Goal: Task Accomplishment & Management: Manage account settings

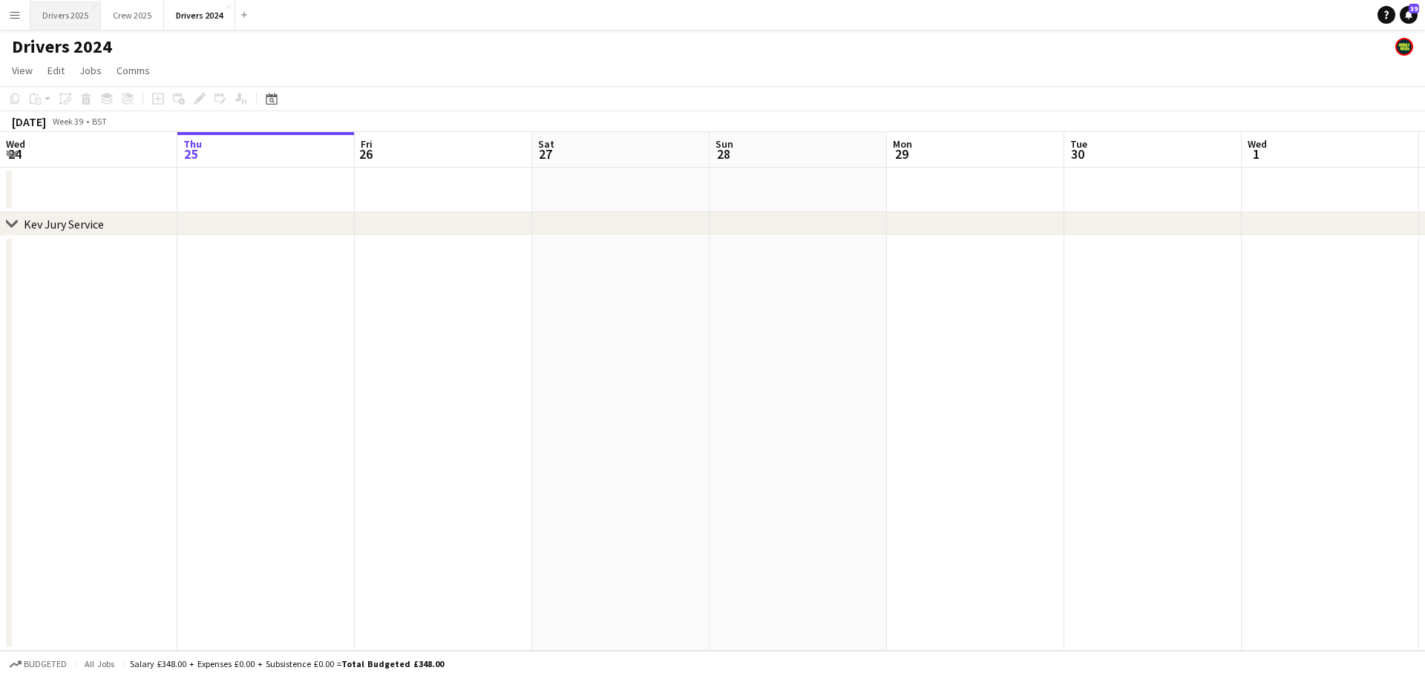
click at [62, 14] on button "Drivers 2025 Close" at bounding box center [65, 15] width 70 height 29
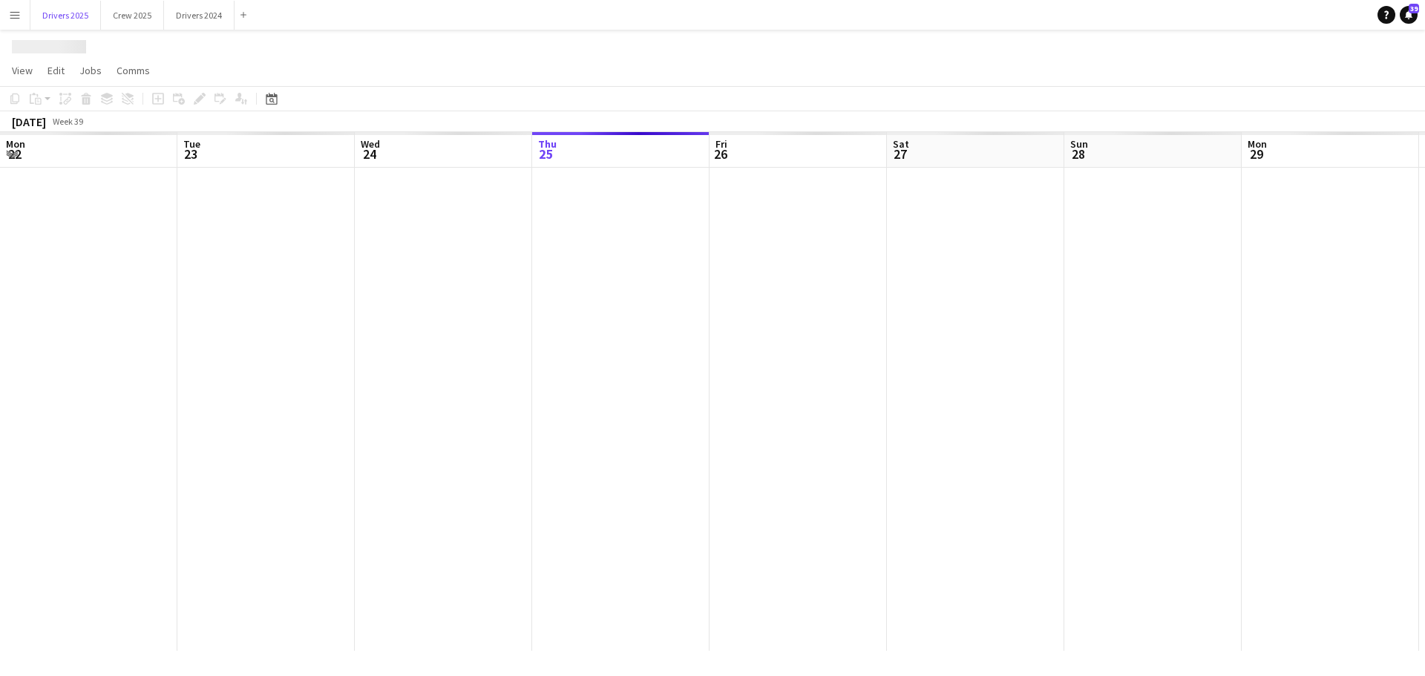
scroll to position [0, 355]
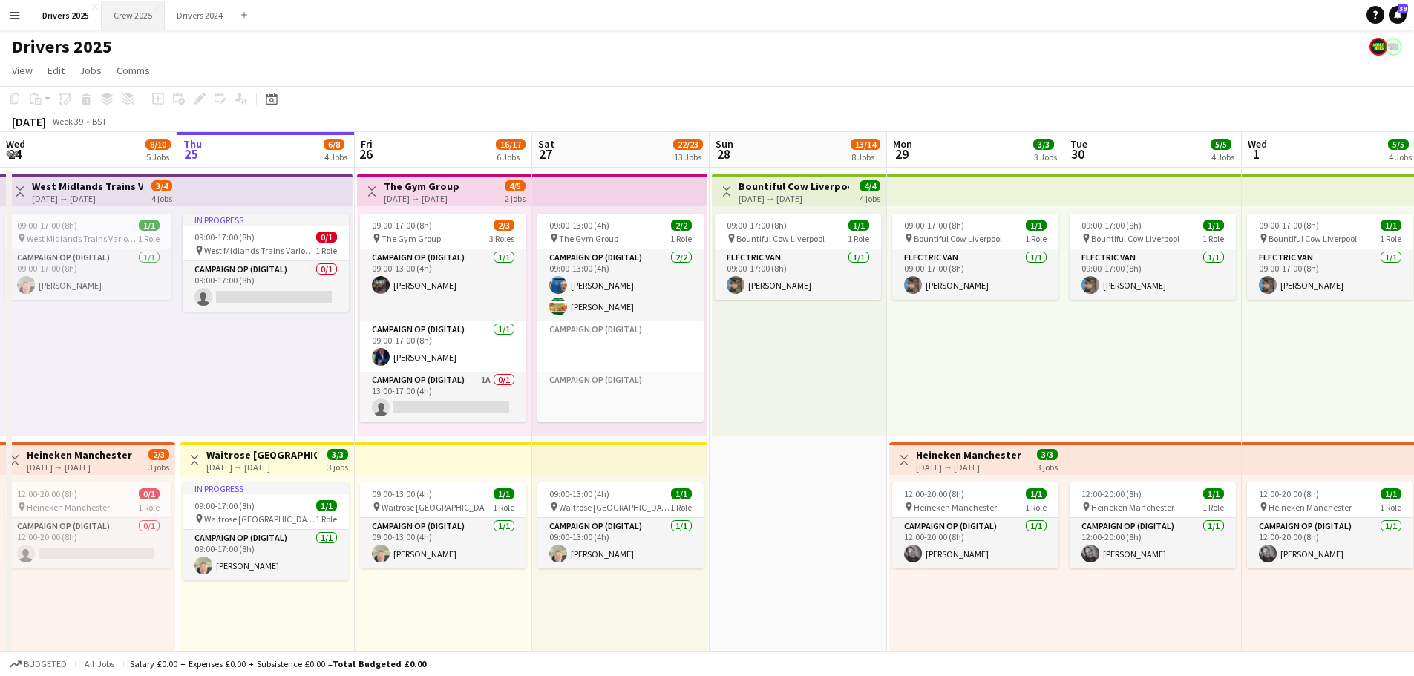
click at [139, 18] on button "Crew 2025 Close" at bounding box center [133, 15] width 63 height 29
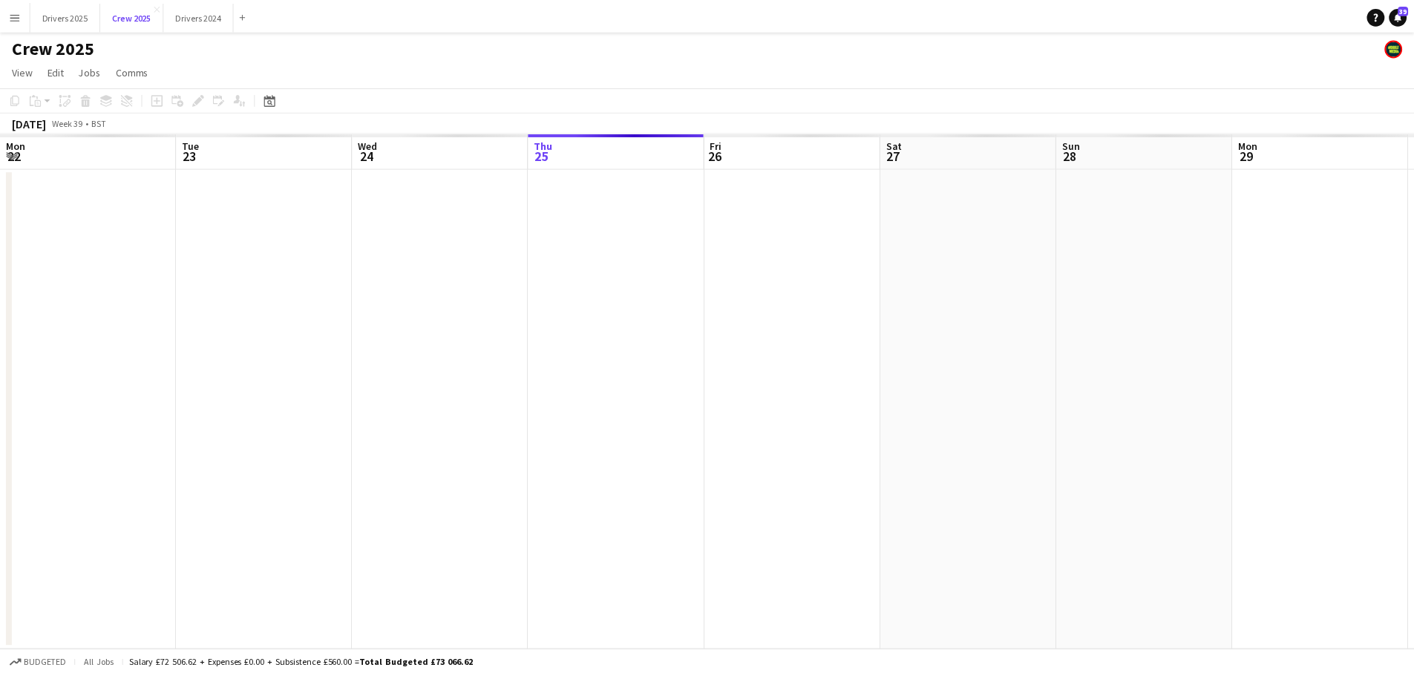
scroll to position [0, 355]
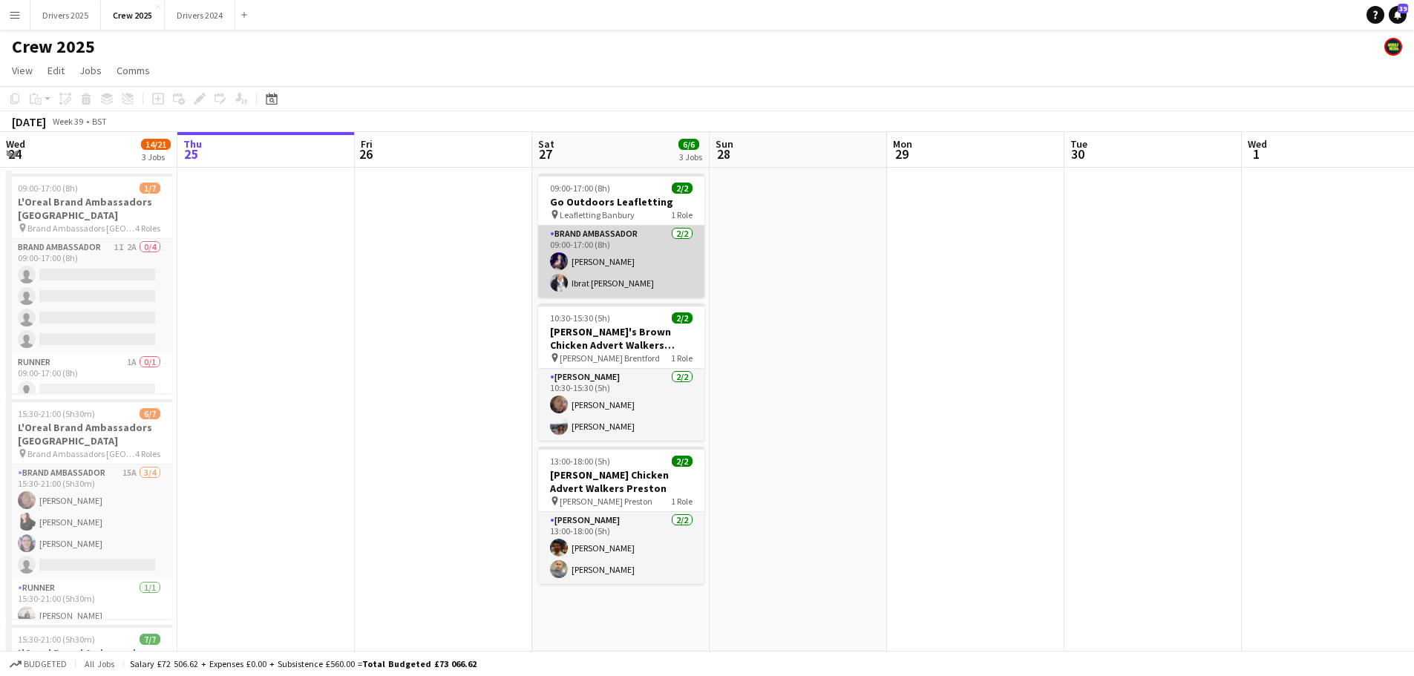
click at [622, 267] on app-card-role "Brand Ambassador [DATE] 09:00-17:00 (8h) [PERSON_NAME] Ibrat [PERSON_NAME]" at bounding box center [621, 262] width 166 height 72
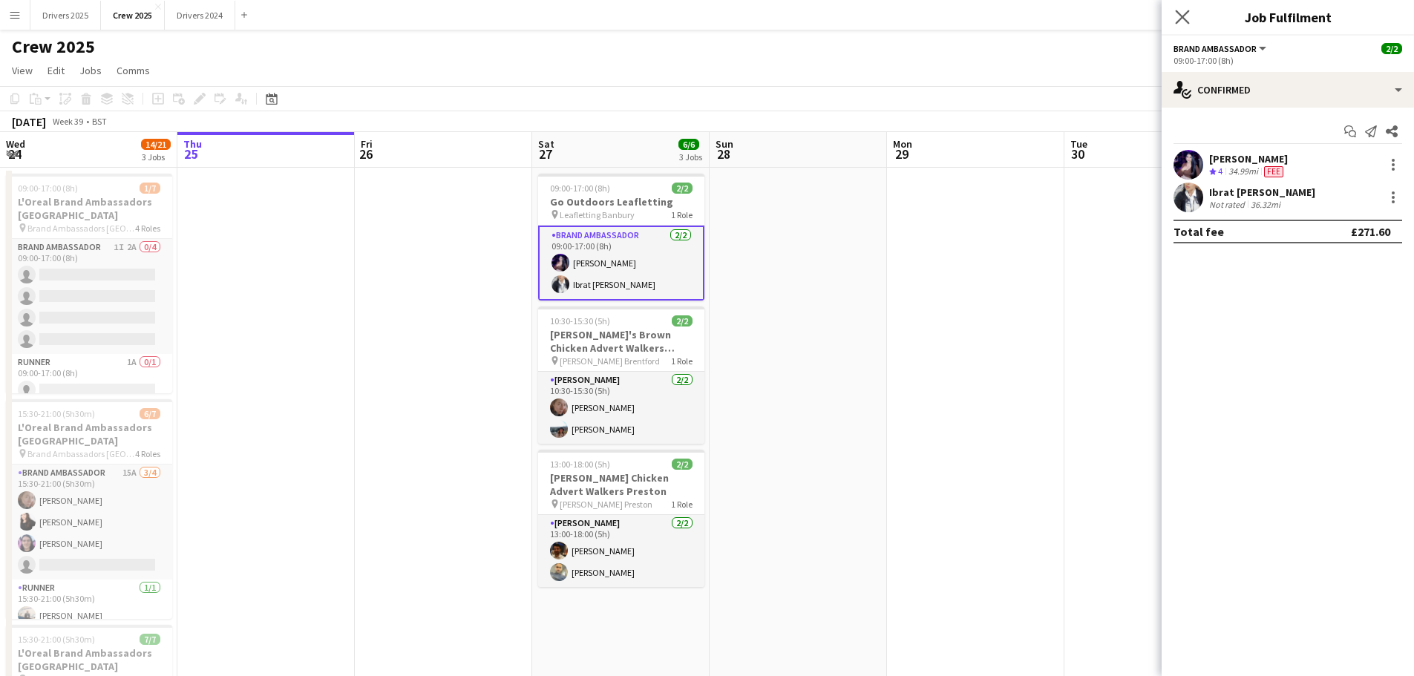
click at [1184, 24] on app-icon "Close pop-in" at bounding box center [1183, 18] width 22 height 22
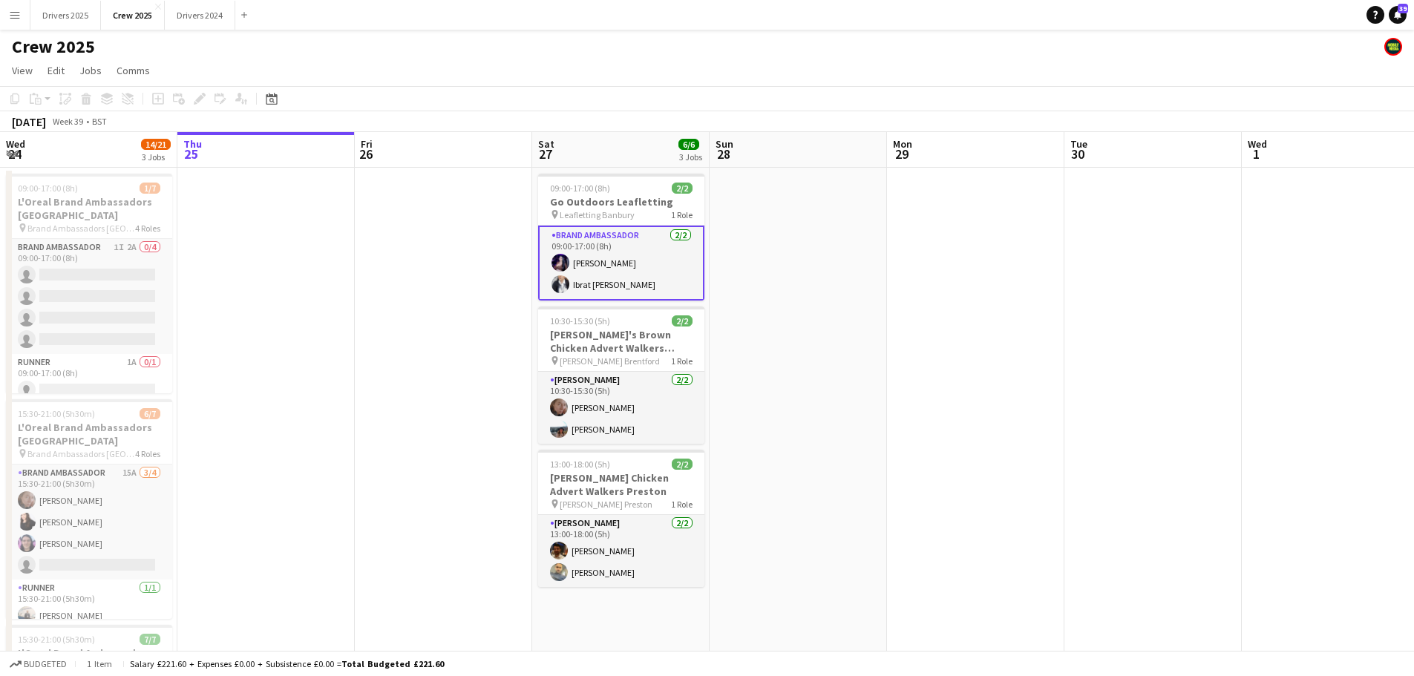
click at [792, 261] on app-date-cell at bounding box center [797, 521] width 177 height 706
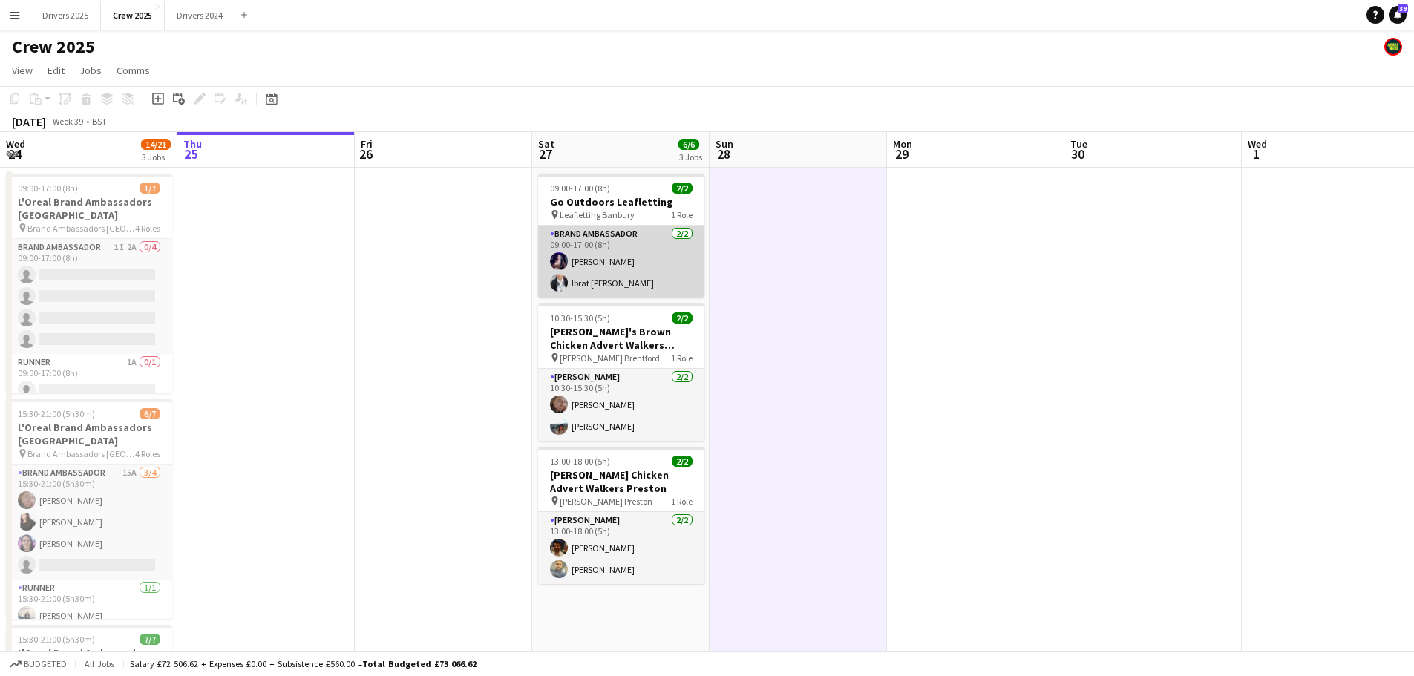
click at [670, 257] on app-card-role "Brand Ambassador [DATE] 09:00-17:00 (8h) [PERSON_NAME] Ibrat [PERSON_NAME]" at bounding box center [621, 262] width 166 height 72
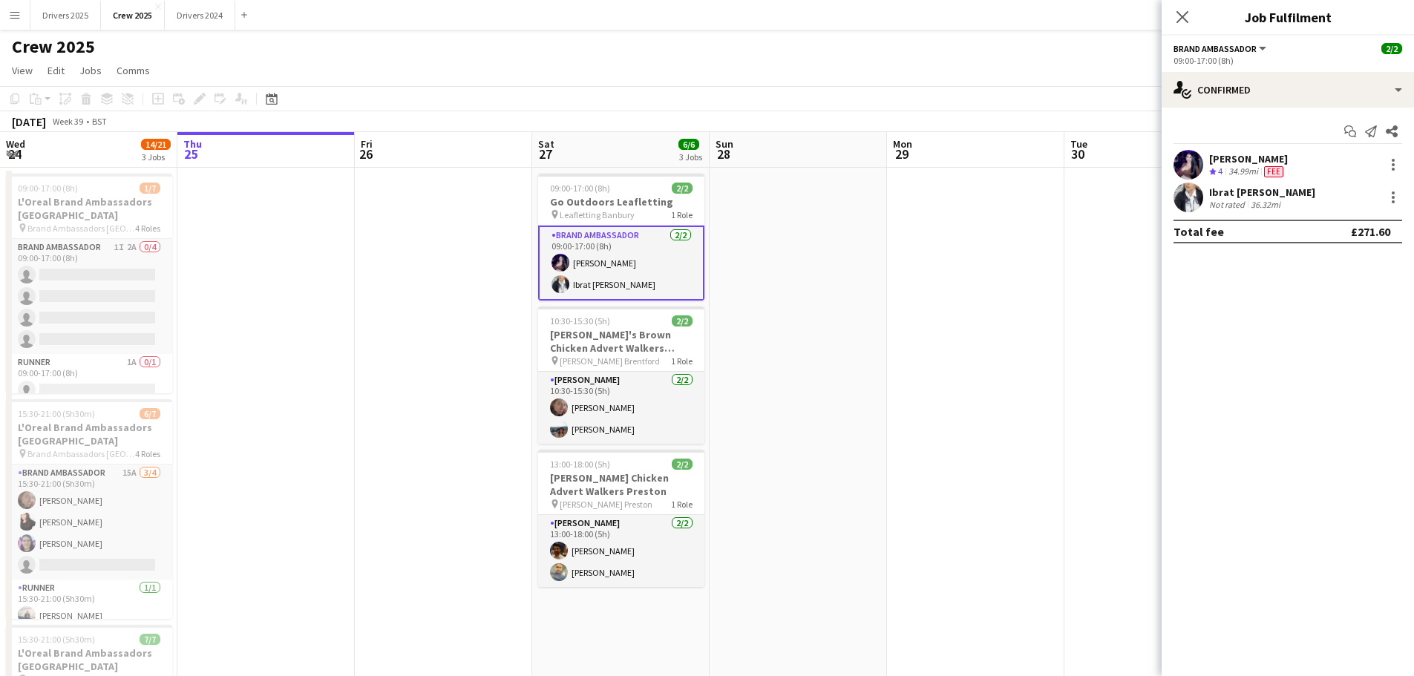
click at [1237, 158] on div "[PERSON_NAME]" at bounding box center [1248, 158] width 79 height 13
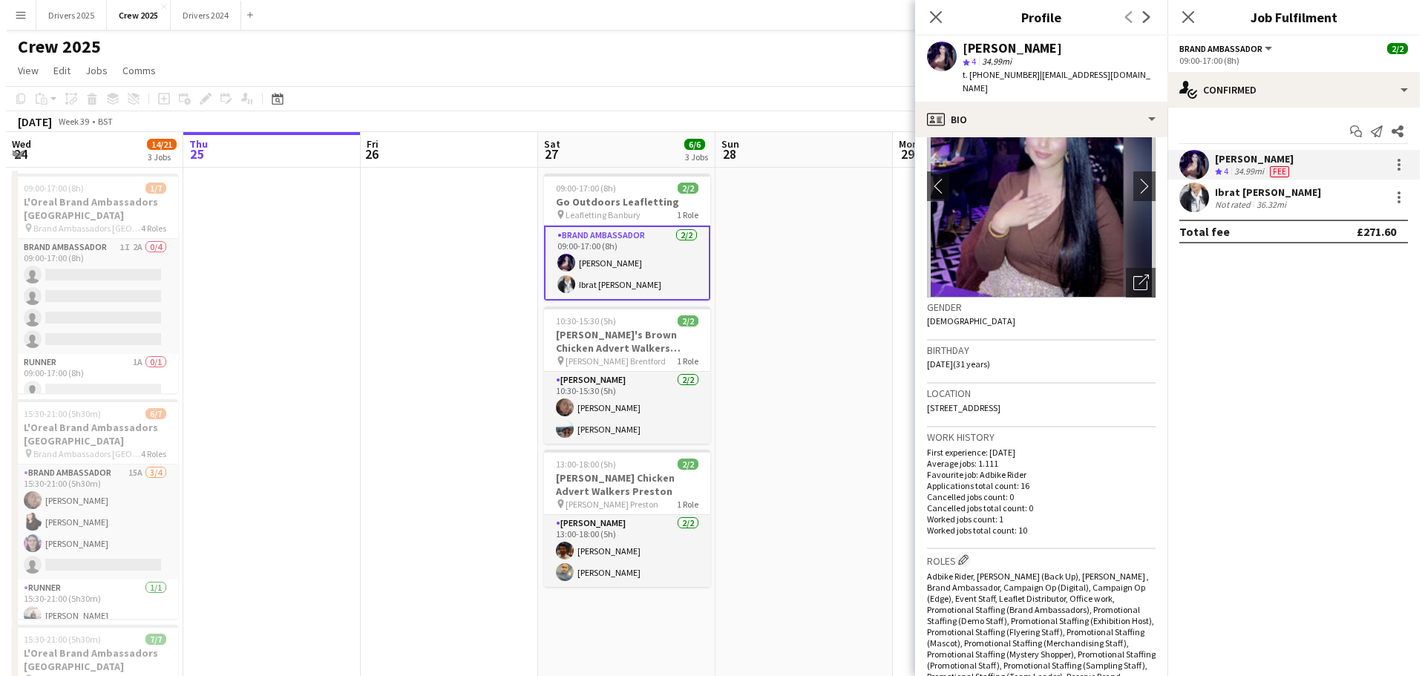
scroll to position [519, 0]
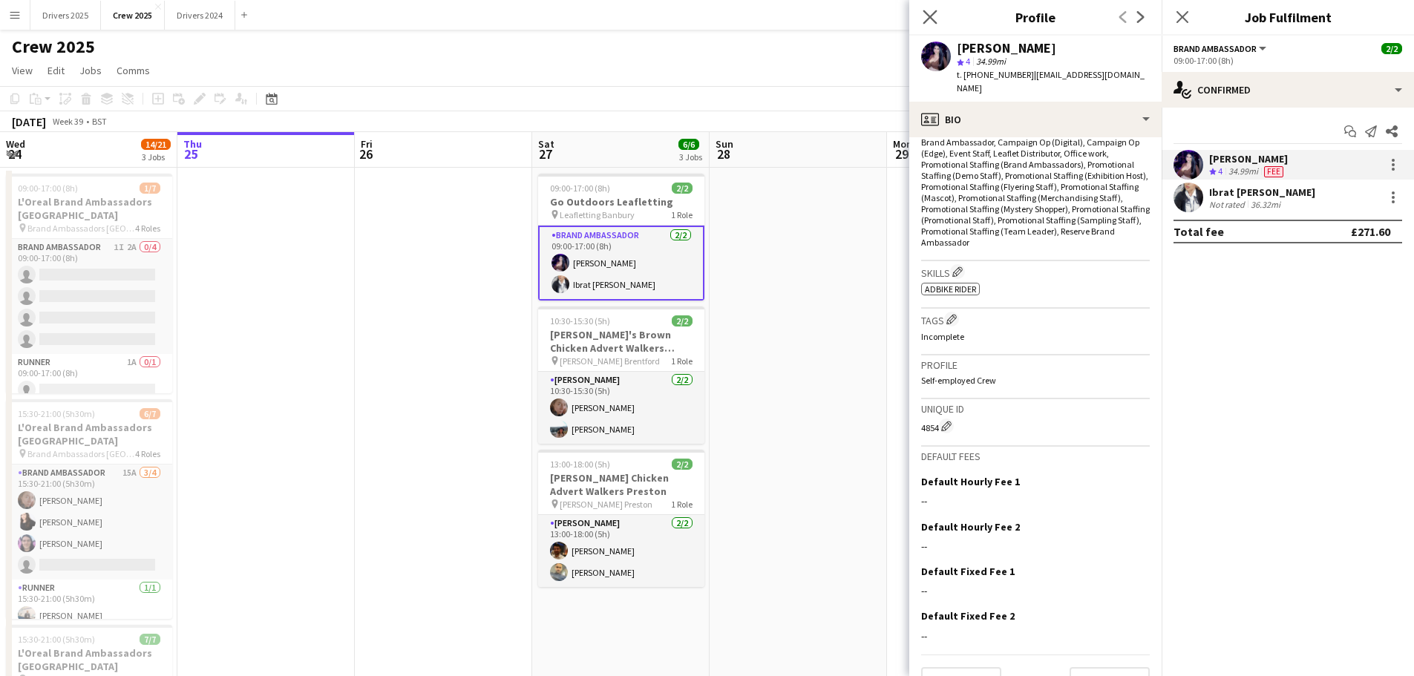
click at [938, 18] on app-icon "Close pop-in" at bounding box center [930, 18] width 22 height 22
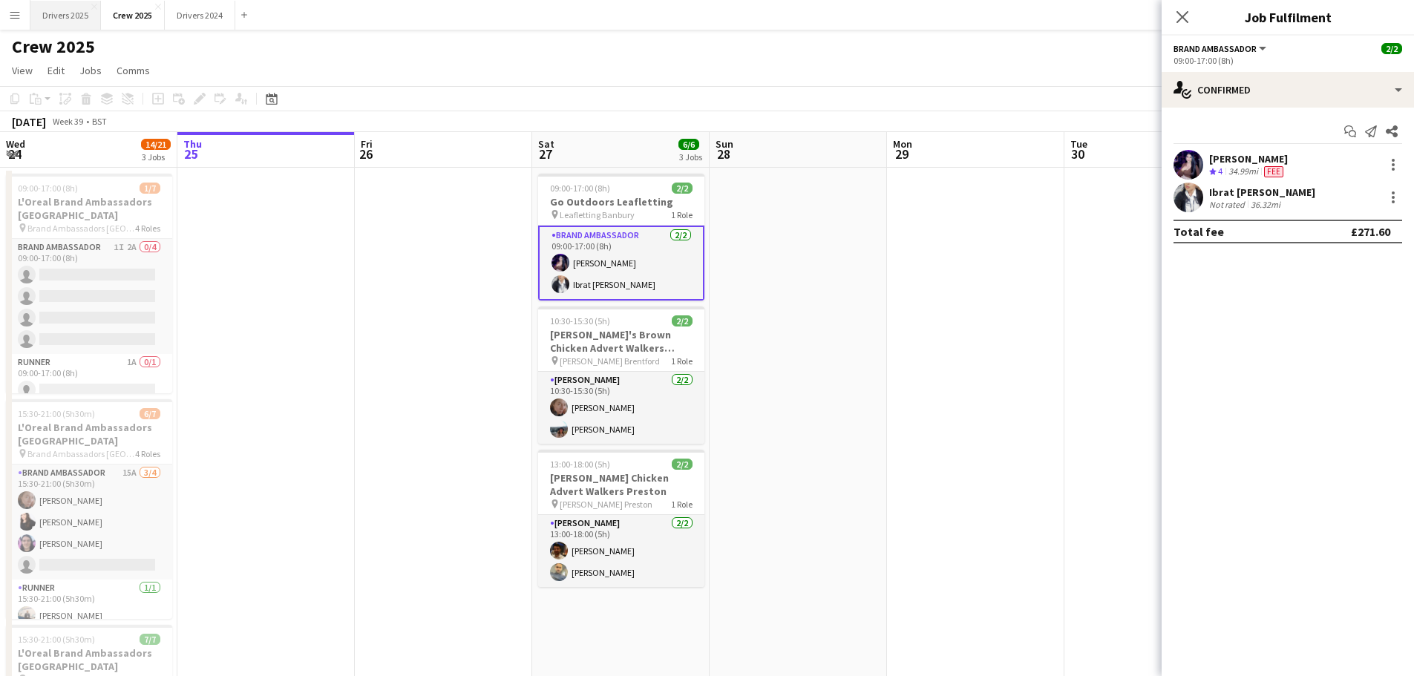
click at [53, 13] on button "Drivers 2025 Close" at bounding box center [65, 15] width 70 height 29
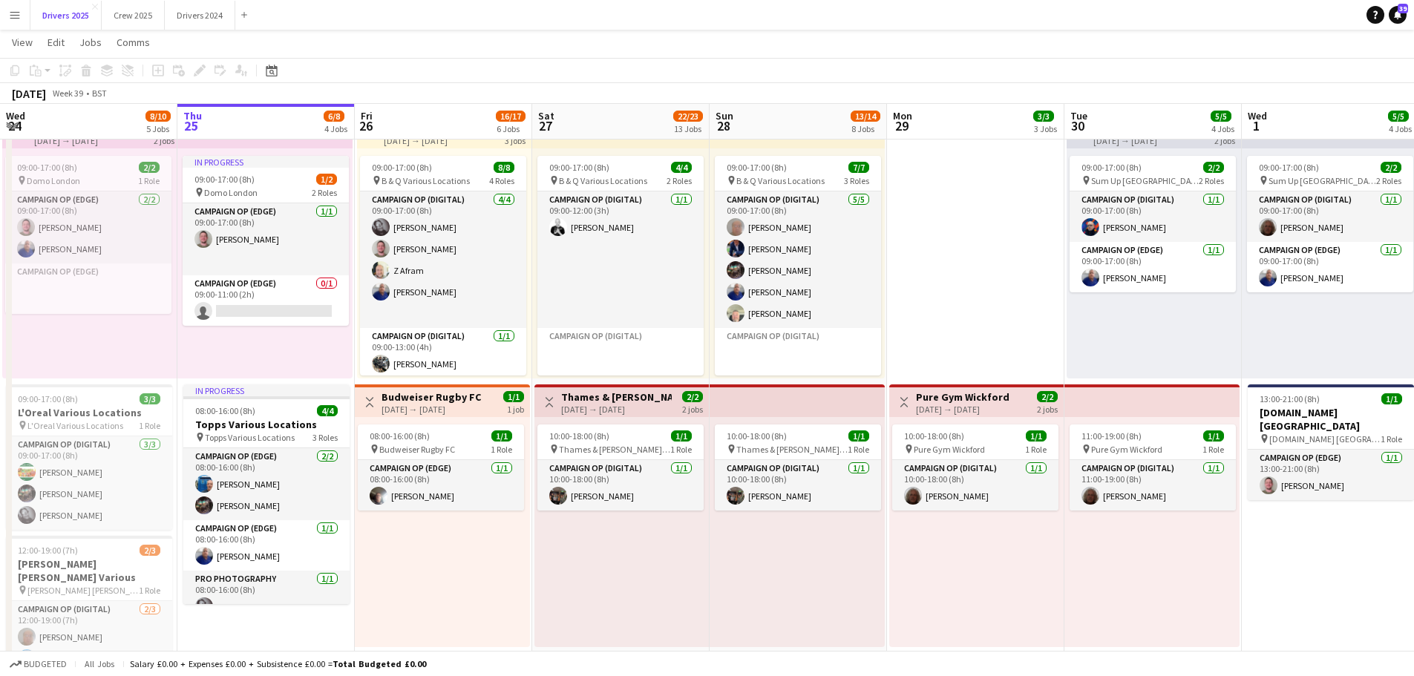
scroll to position [74, 0]
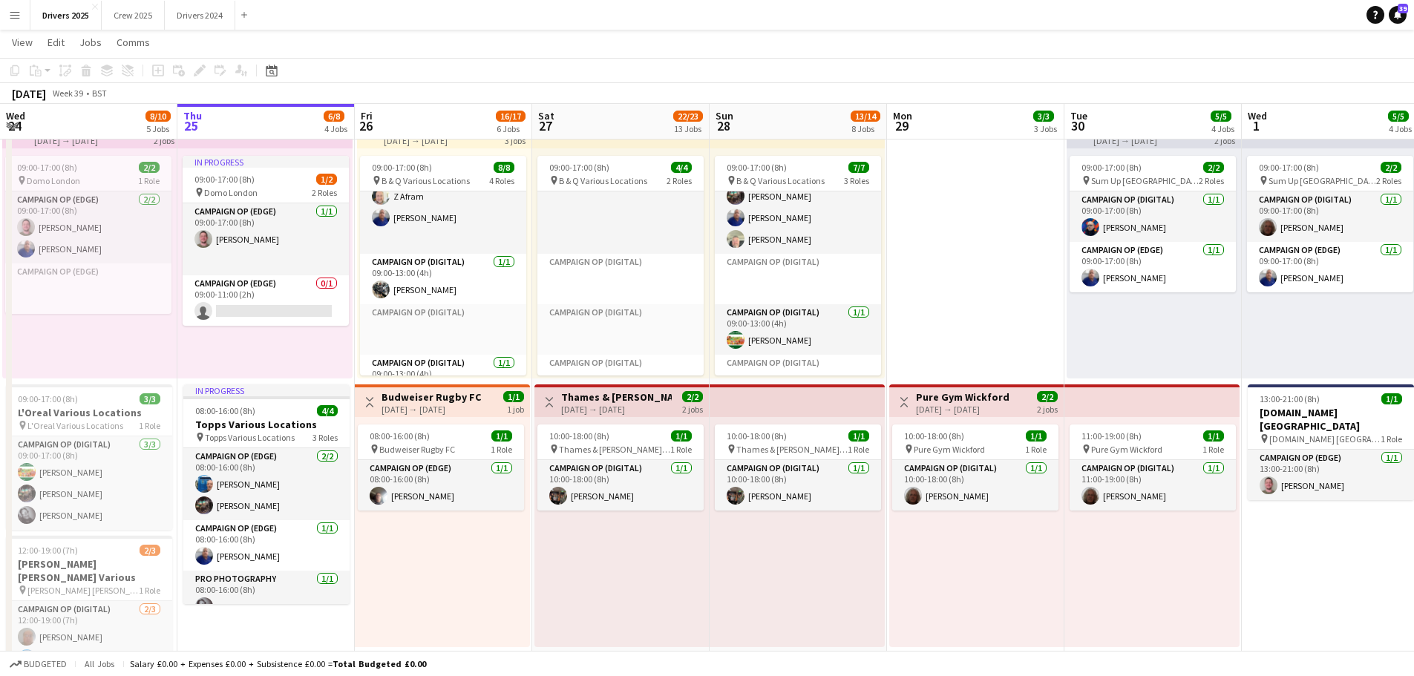
click at [442, 411] on div "[DATE] → [DATE]" at bounding box center [430, 409] width 99 height 11
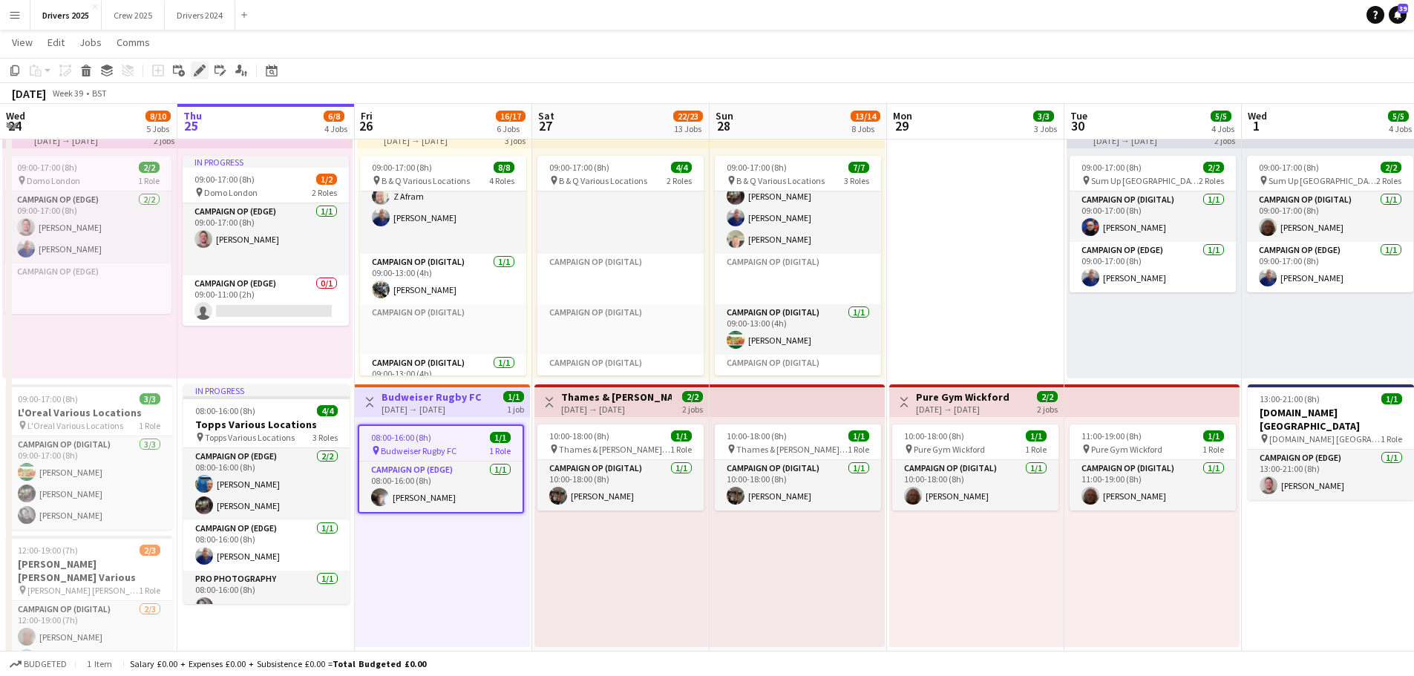
click at [203, 73] on icon "Edit" at bounding box center [200, 71] width 12 height 12
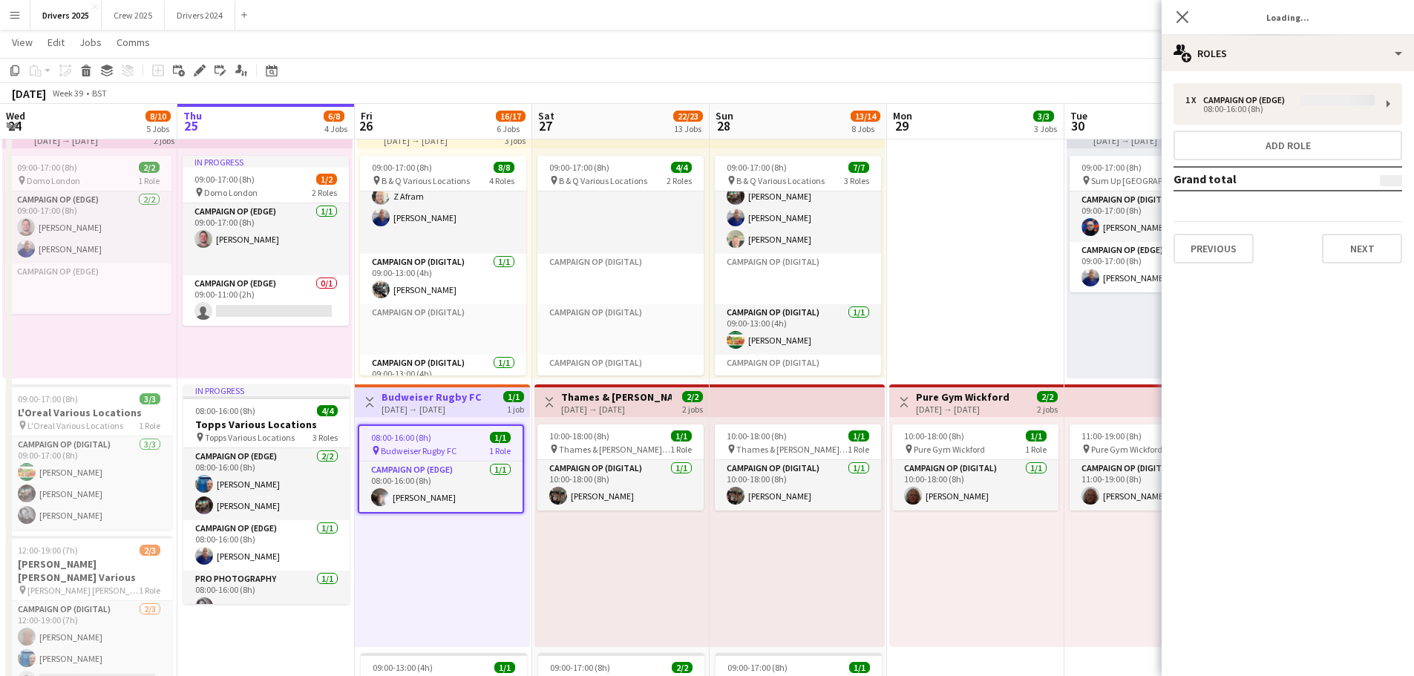
type input "**********"
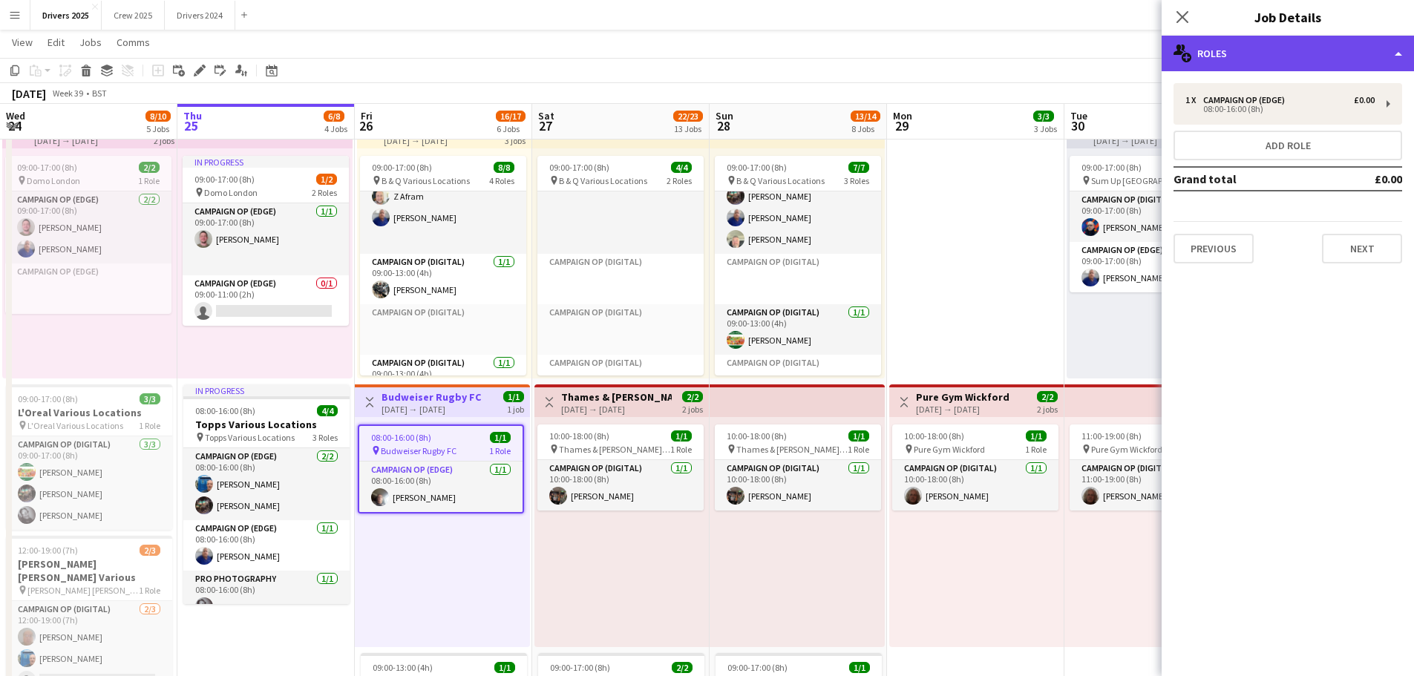
click at [1262, 70] on div "multiple-users-add Roles" at bounding box center [1287, 54] width 252 height 36
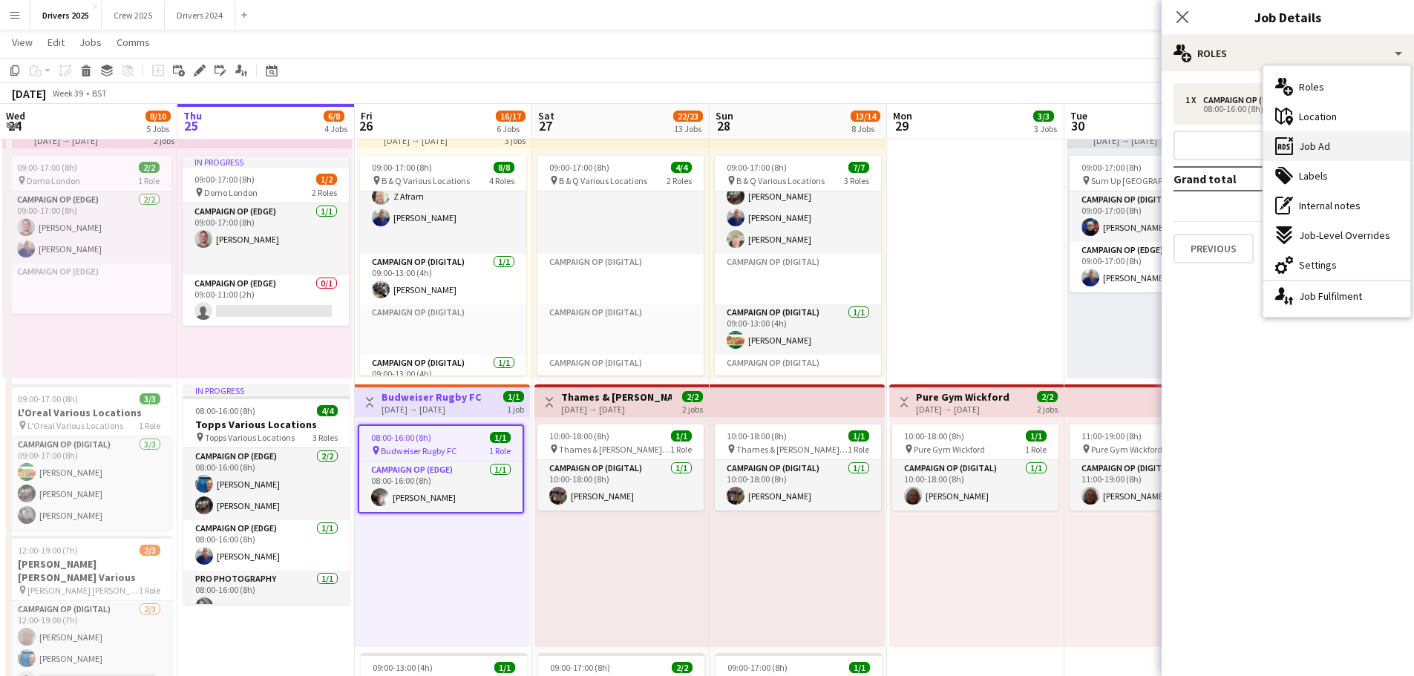
click at [1342, 154] on div "ads-window Job Ad" at bounding box center [1336, 146] width 147 height 30
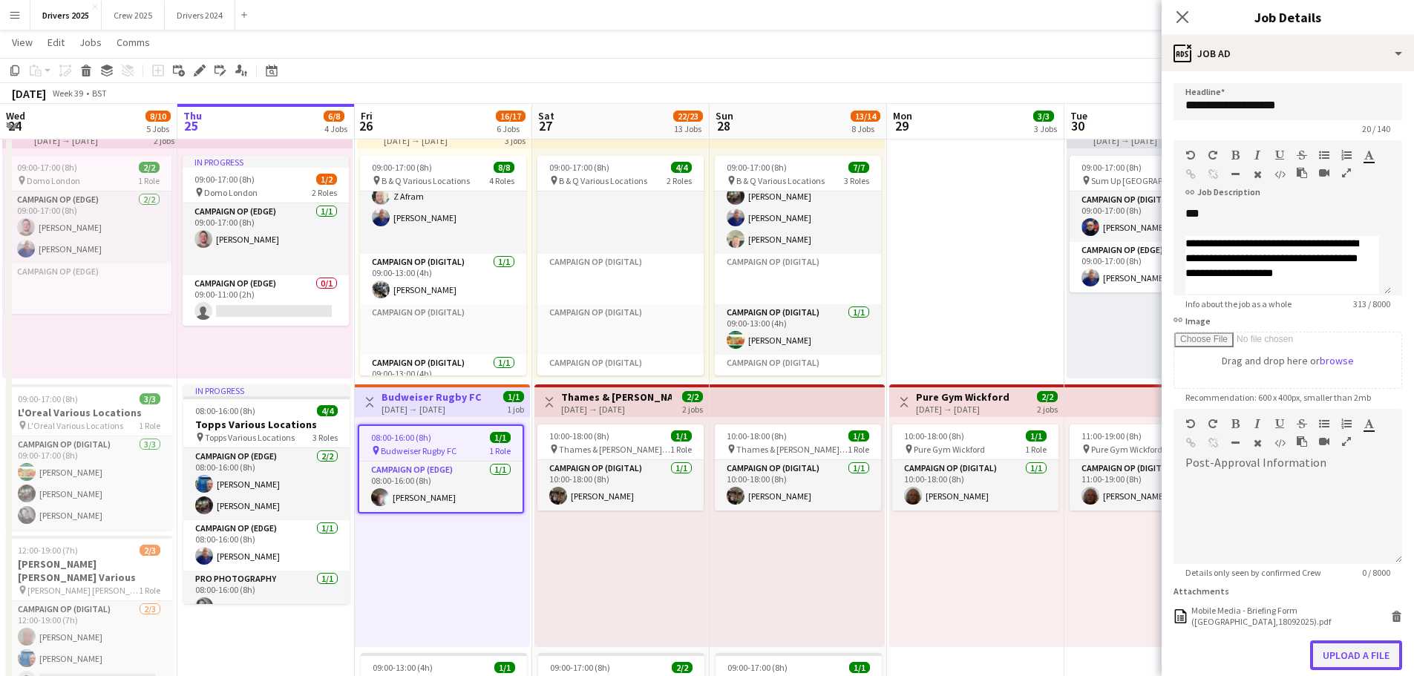
click at [1367, 654] on button "Upload a file" at bounding box center [1356, 655] width 92 height 30
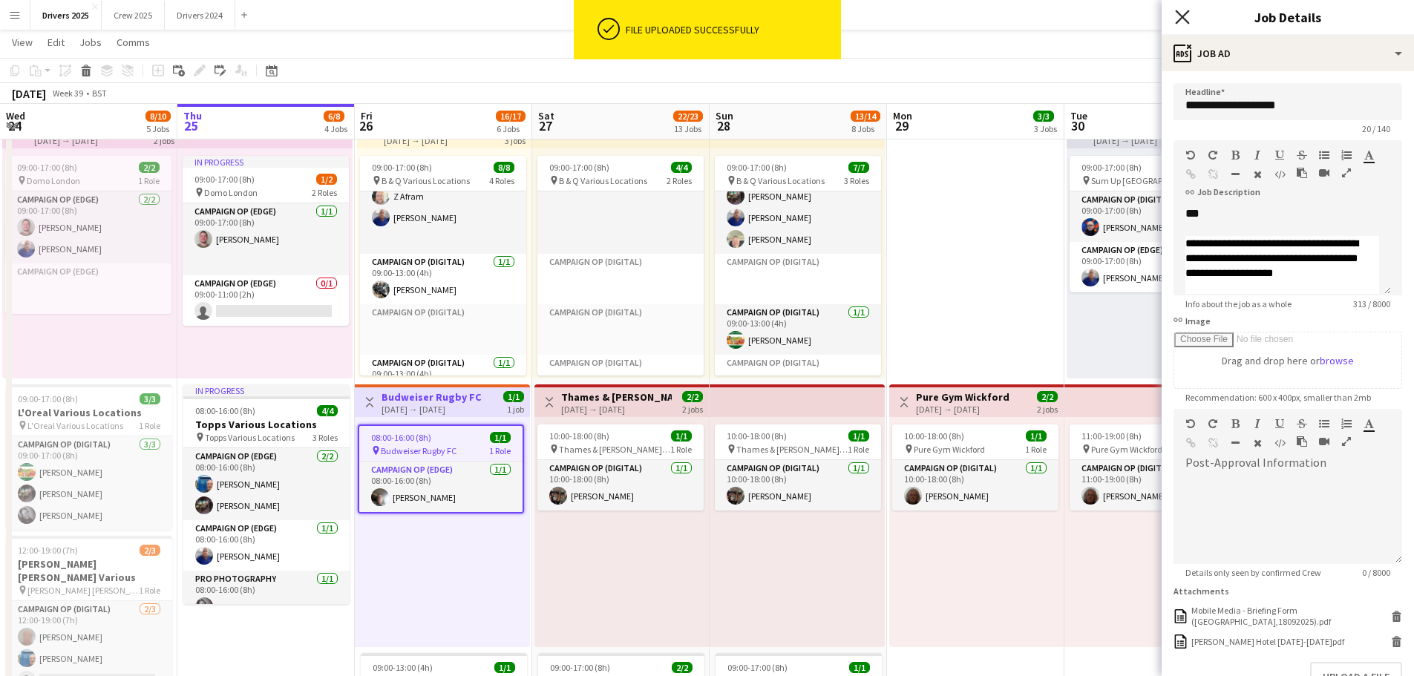
click at [1183, 12] on icon "Close pop-in" at bounding box center [1182, 17] width 14 height 14
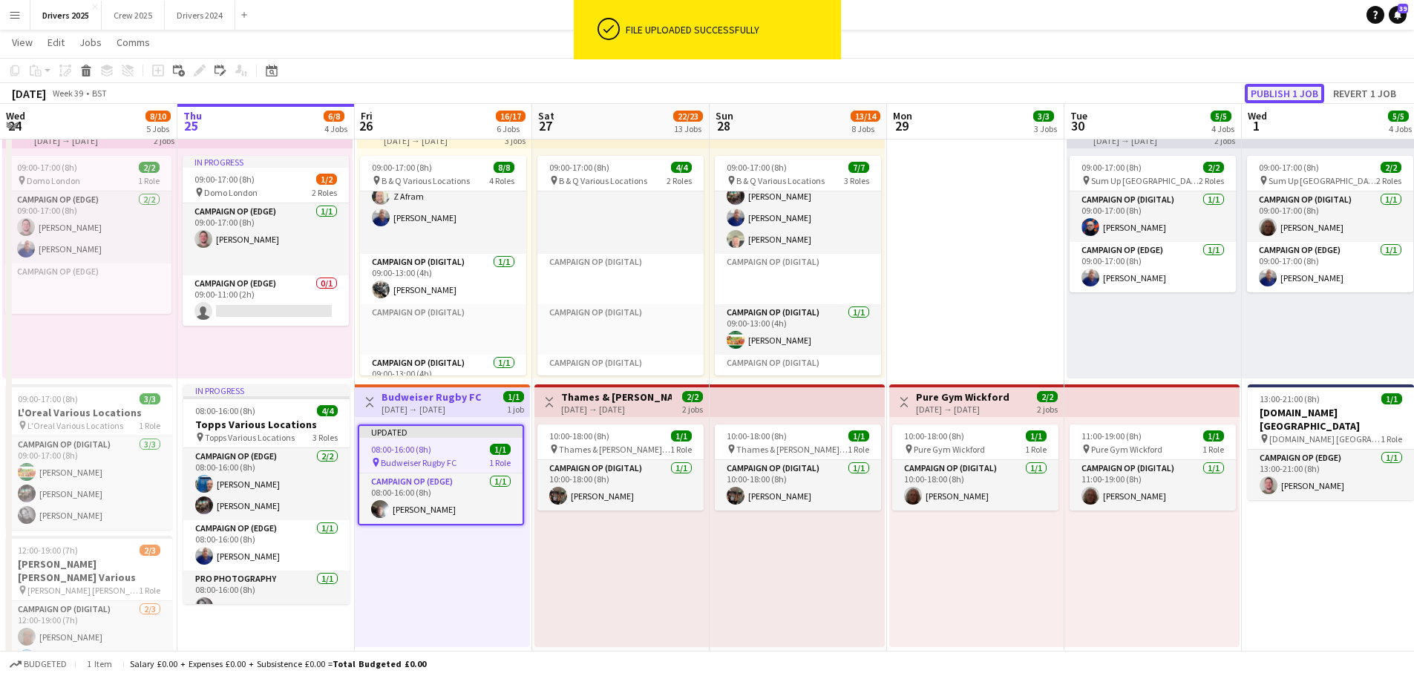
click at [1275, 96] on button "Publish 1 job" at bounding box center [1283, 93] width 79 height 19
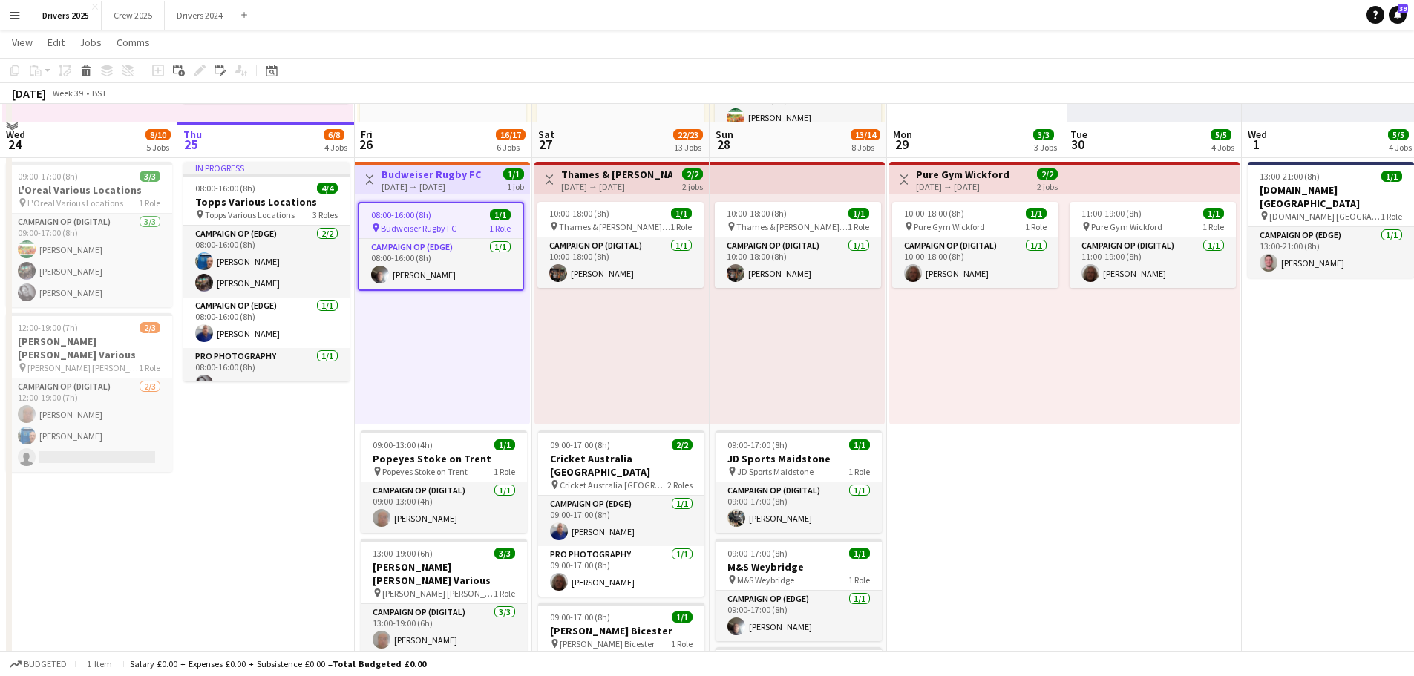
scroll to position [890, 0]
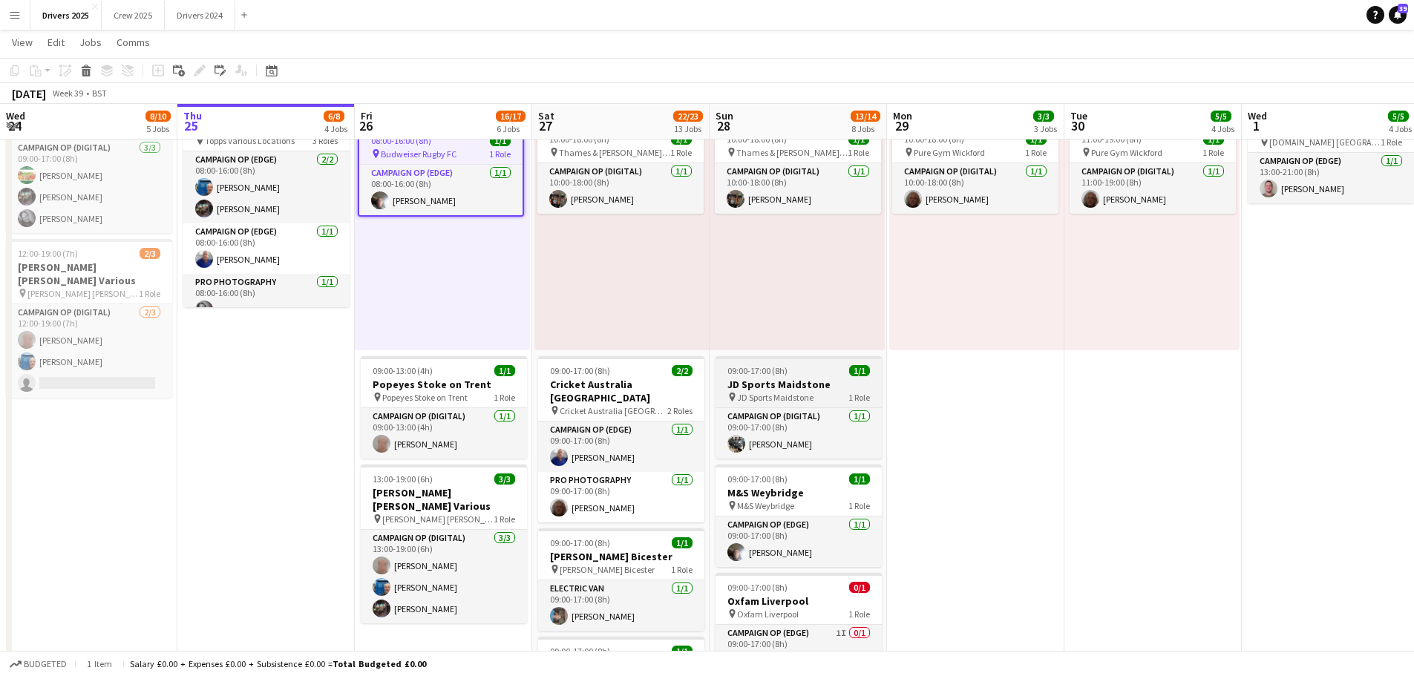
click at [807, 375] on div "09:00-17:00 (8h) 1/1" at bounding box center [798, 370] width 166 height 11
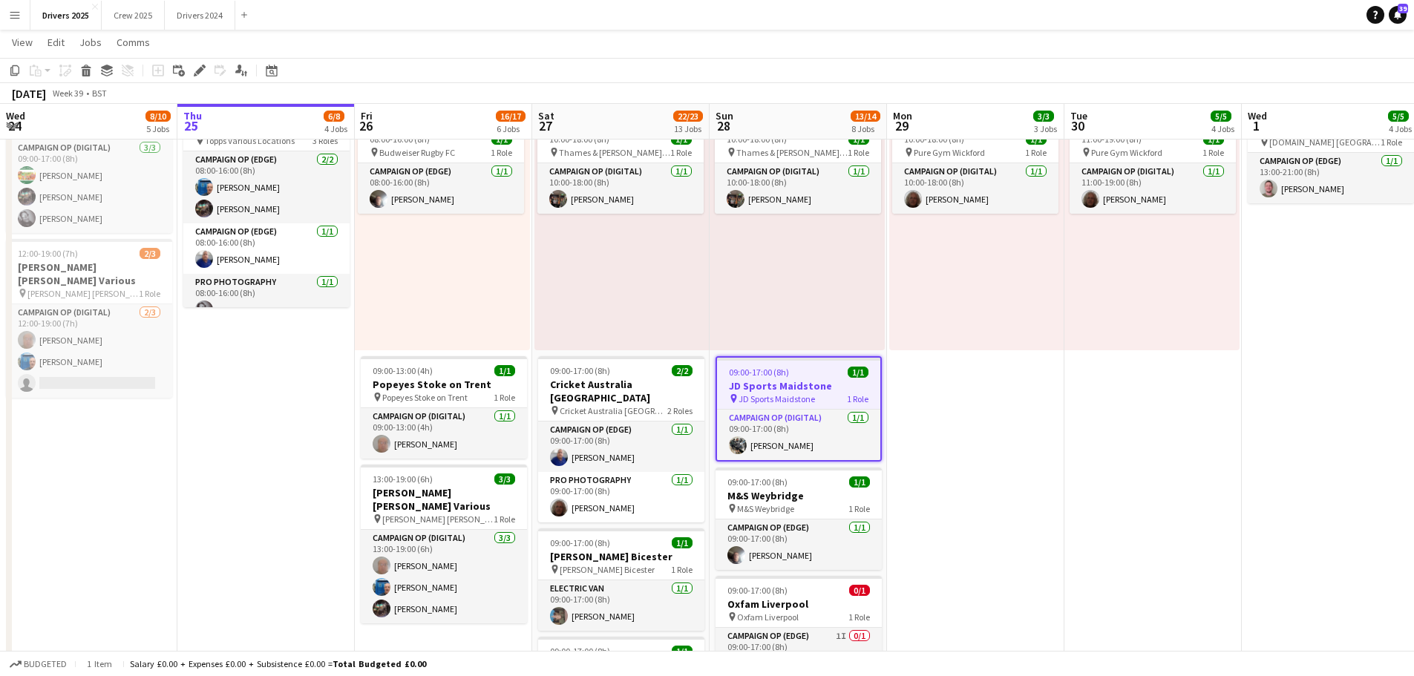
click at [200, 73] on icon at bounding box center [199, 71] width 8 height 8
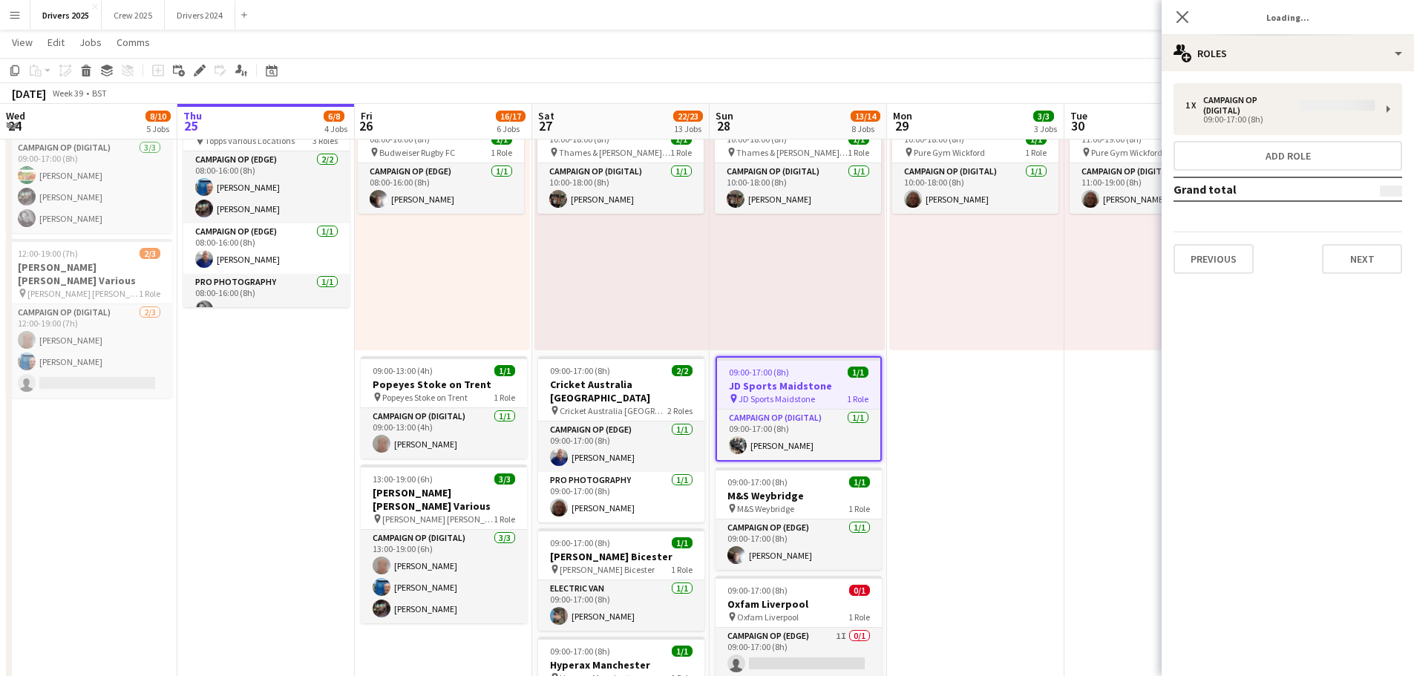
type input "**********"
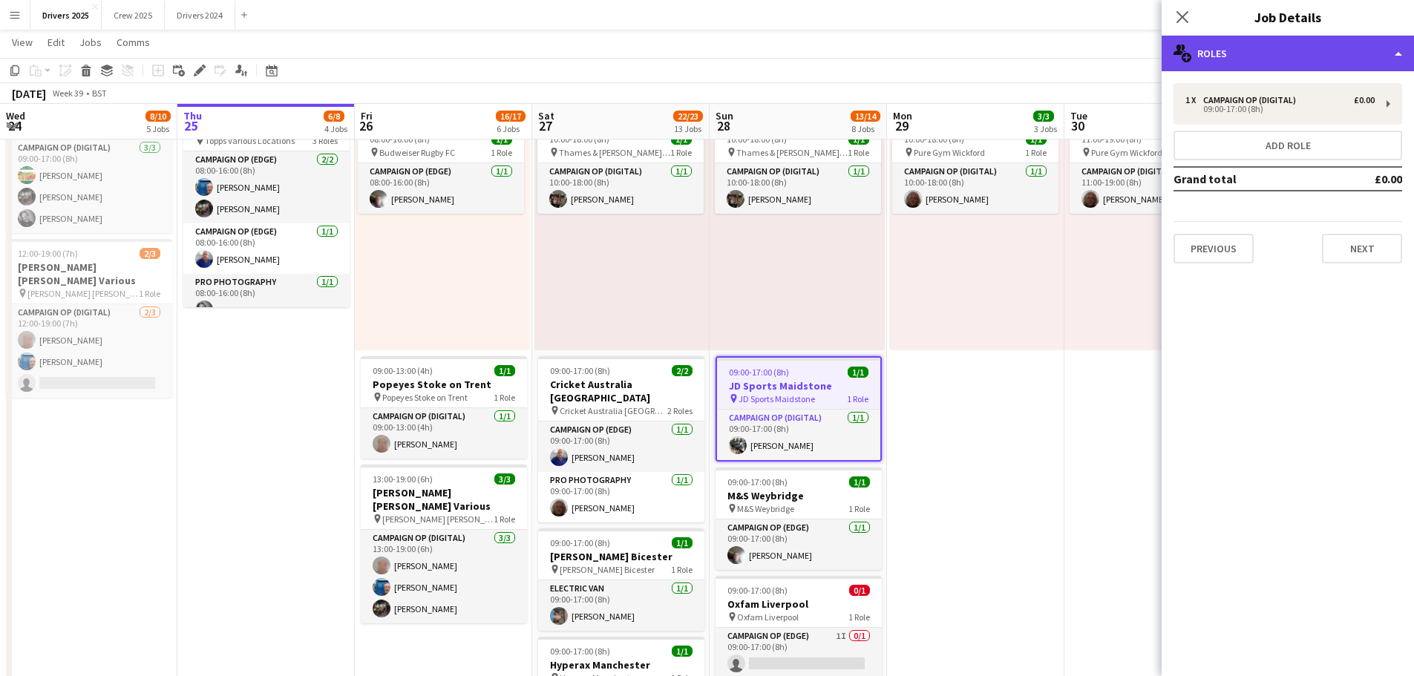
click at [1260, 53] on div "multiple-users-add Roles" at bounding box center [1287, 54] width 252 height 36
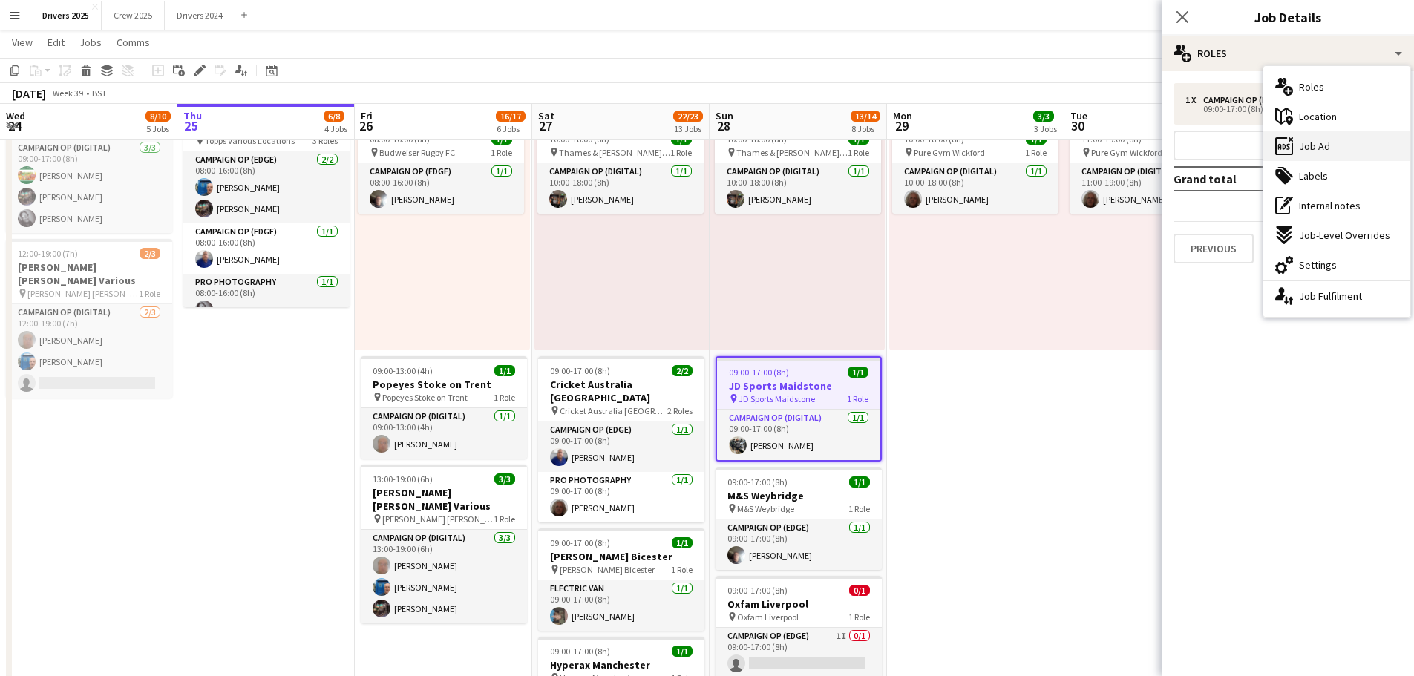
click at [1315, 149] on span "Job Ad" at bounding box center [1314, 145] width 31 height 13
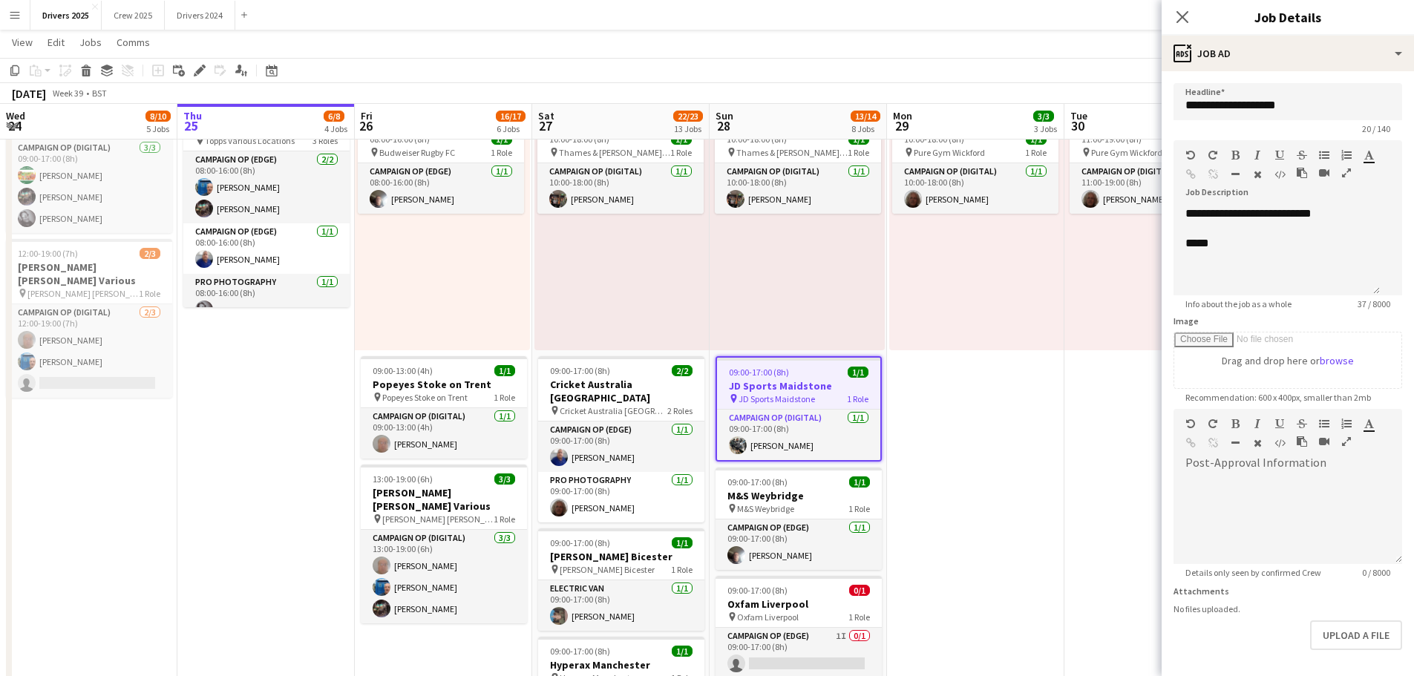
scroll to position [47, 0]
click at [1346, 634] on button "Upload a file" at bounding box center [1356, 635] width 92 height 30
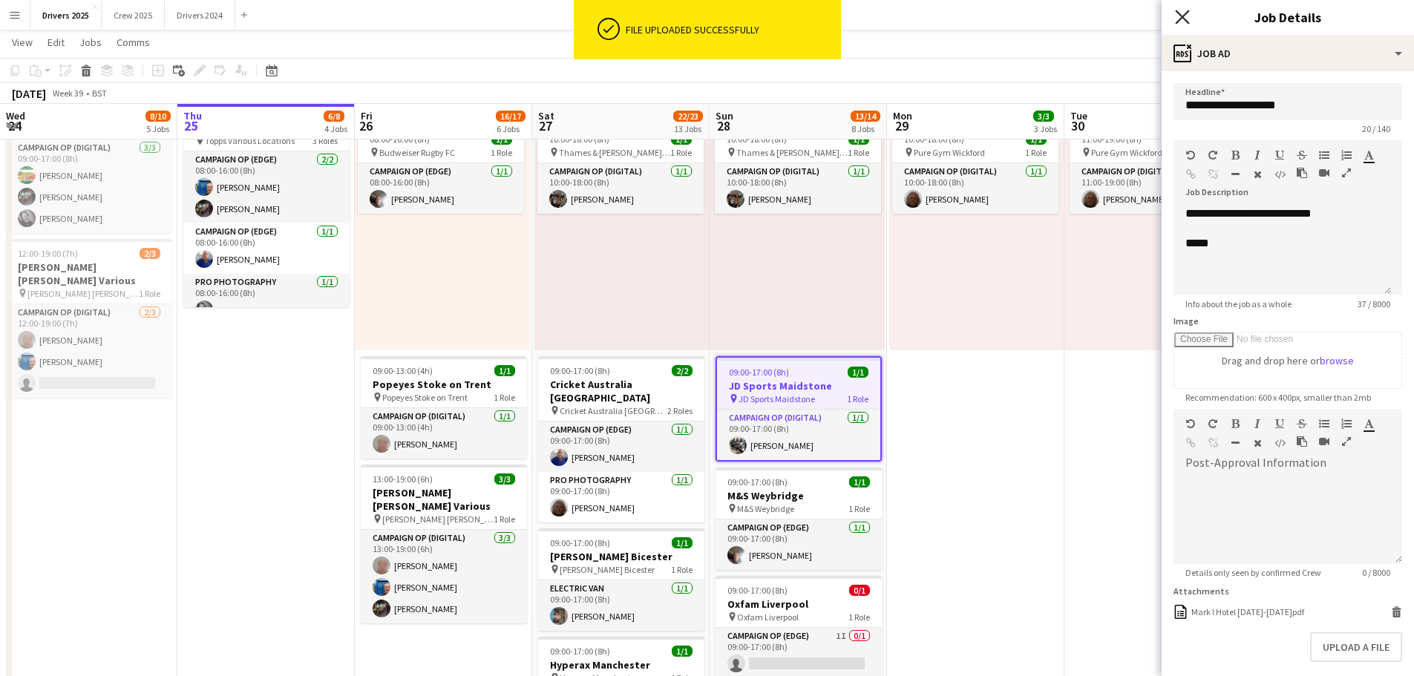
click at [1189, 13] on icon "Close pop-in" at bounding box center [1182, 17] width 14 height 14
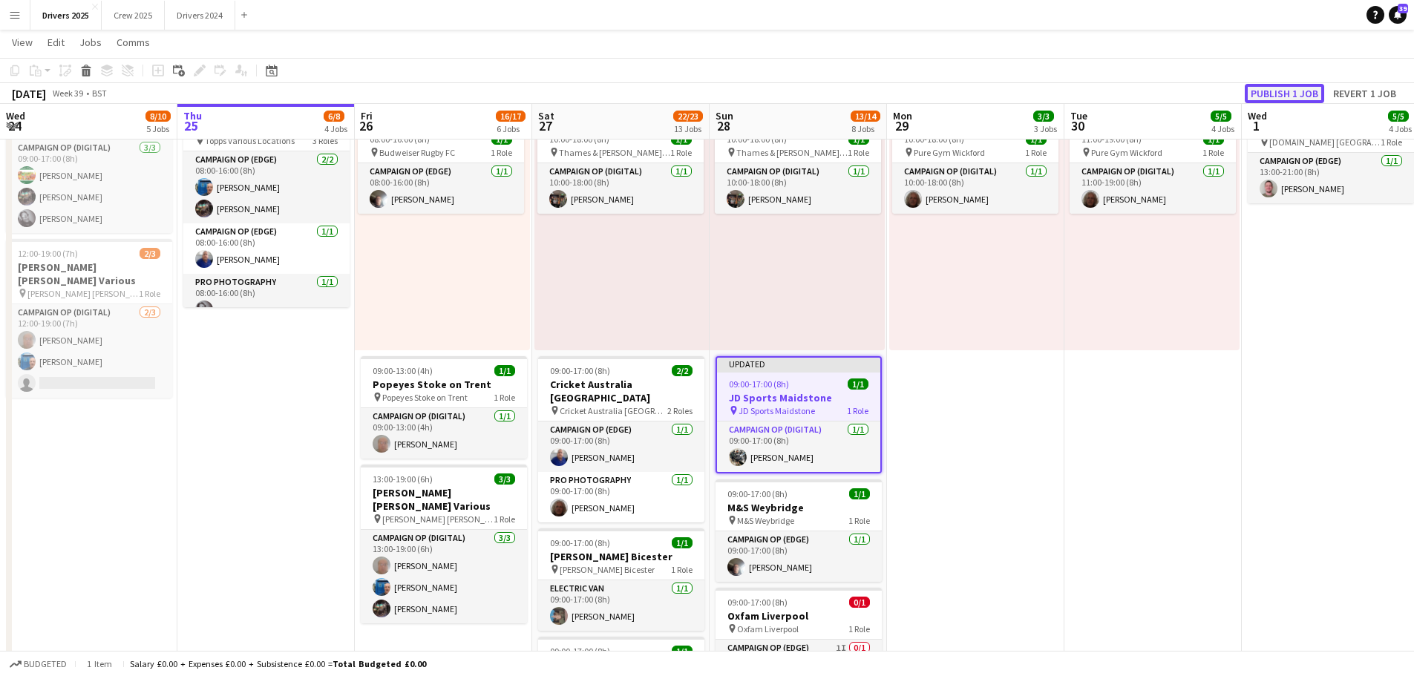
click at [1287, 91] on button "Publish 1 job" at bounding box center [1283, 93] width 79 height 19
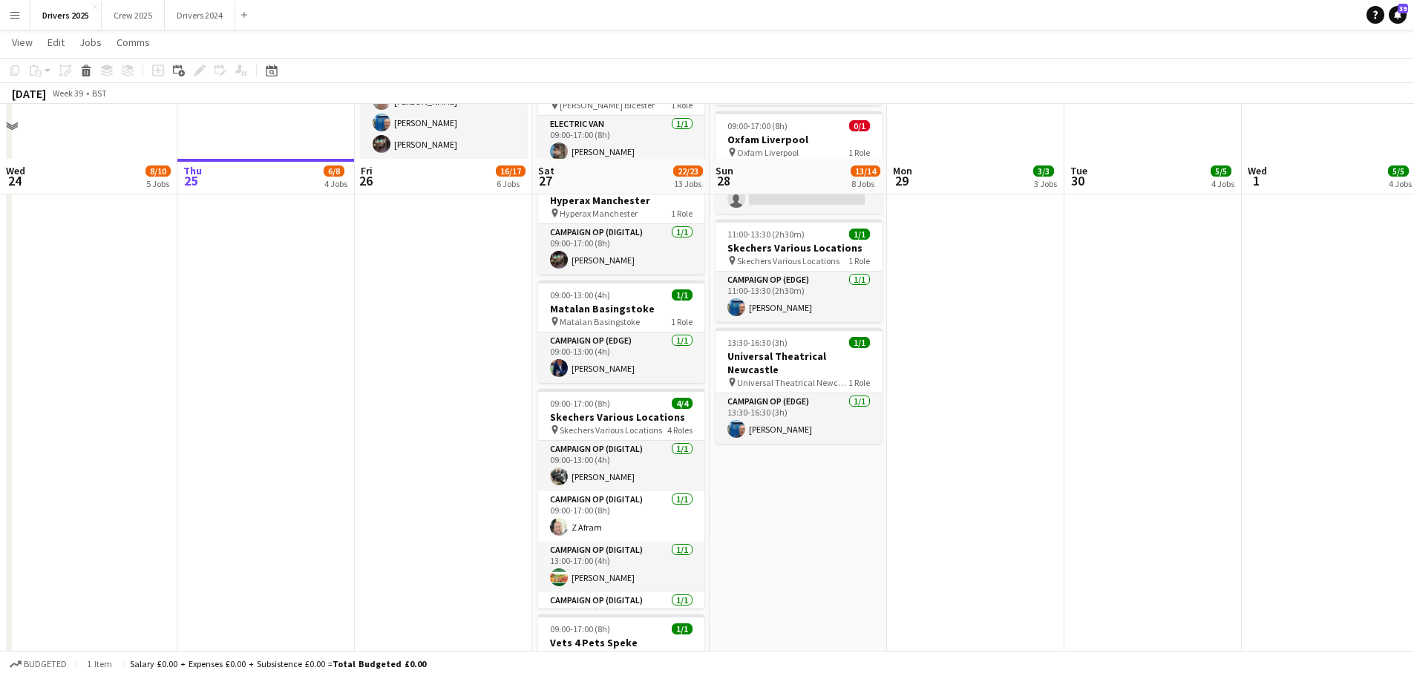
scroll to position [1410, 0]
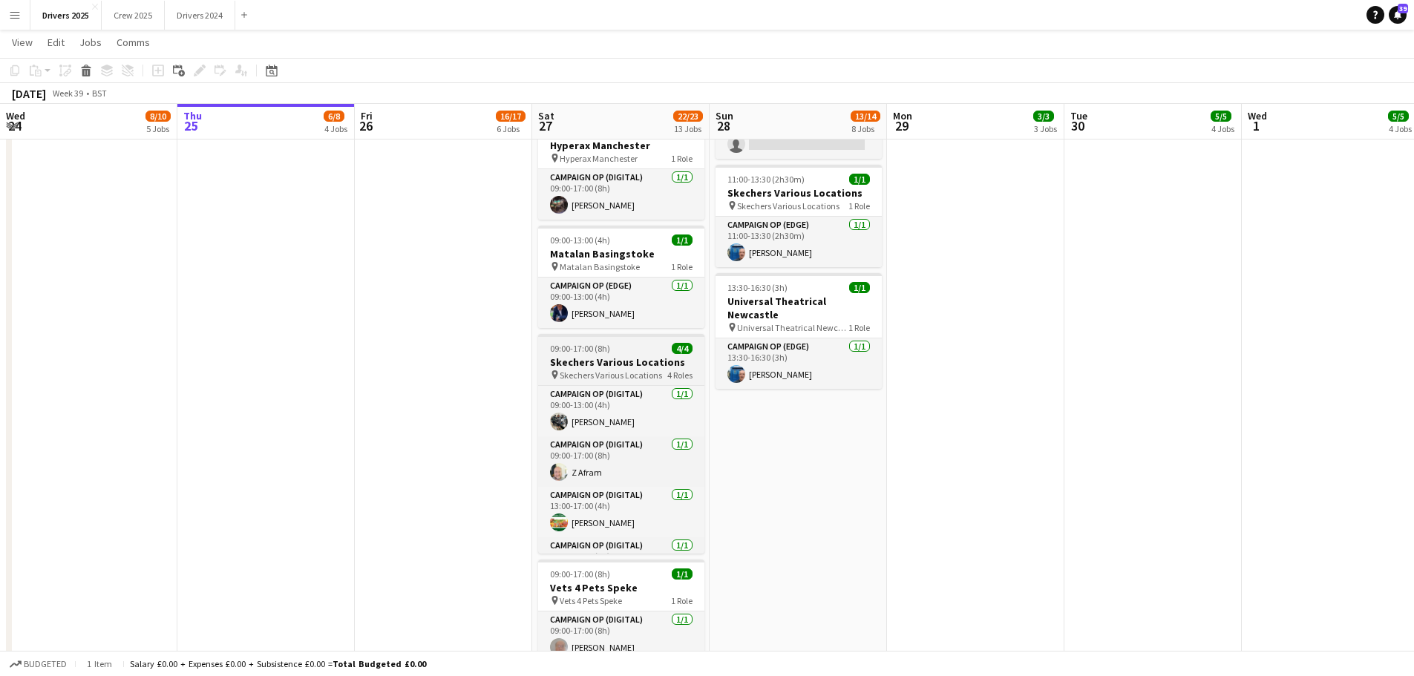
click at [611, 355] on h3 "Skechers Various Locations" at bounding box center [621, 361] width 166 height 13
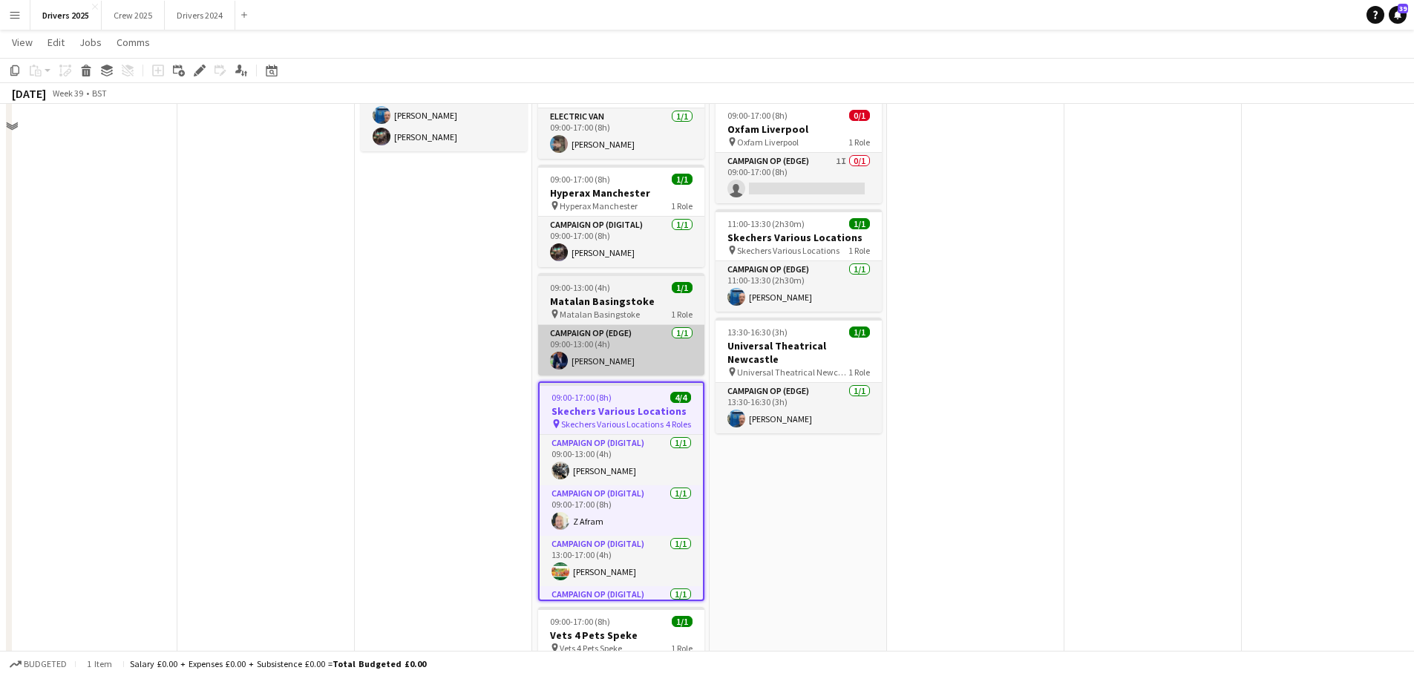
scroll to position [1261, 0]
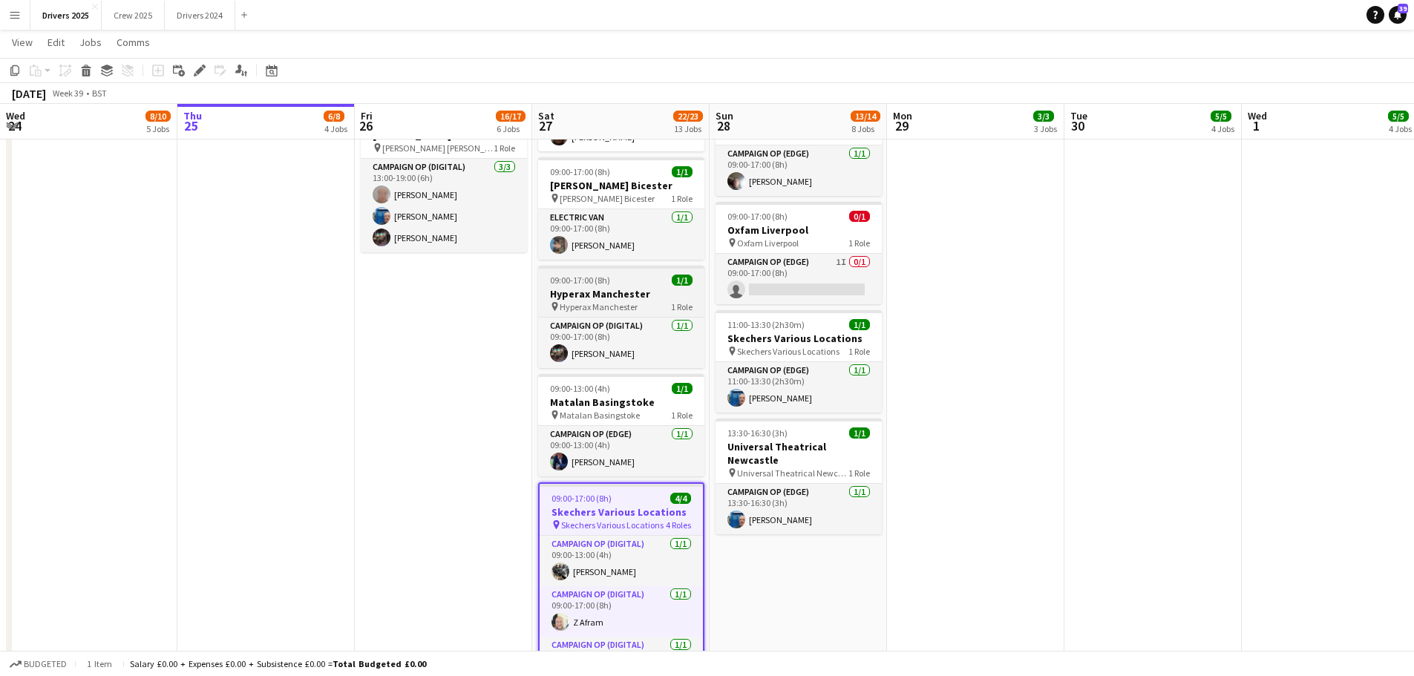
click at [623, 287] on h3 "Hyperax Manchester" at bounding box center [621, 293] width 166 height 13
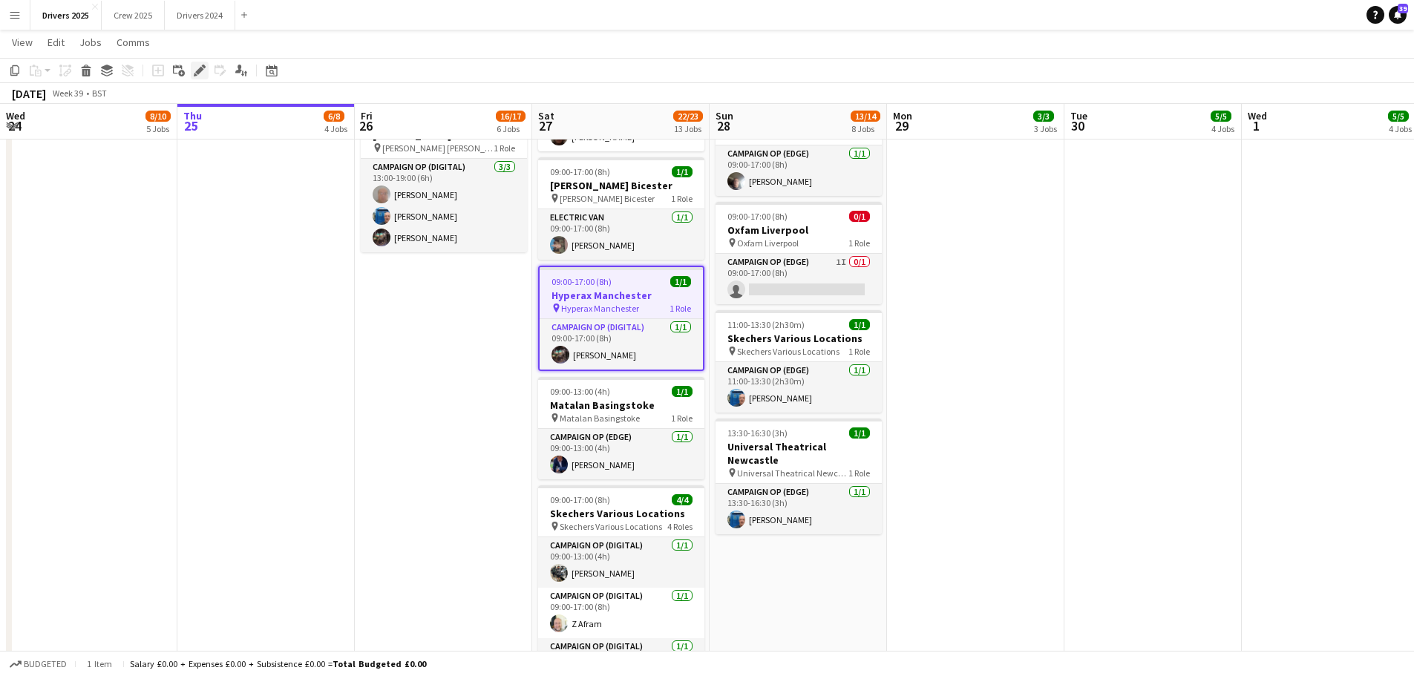
click at [203, 72] on icon "Edit" at bounding box center [200, 71] width 12 height 12
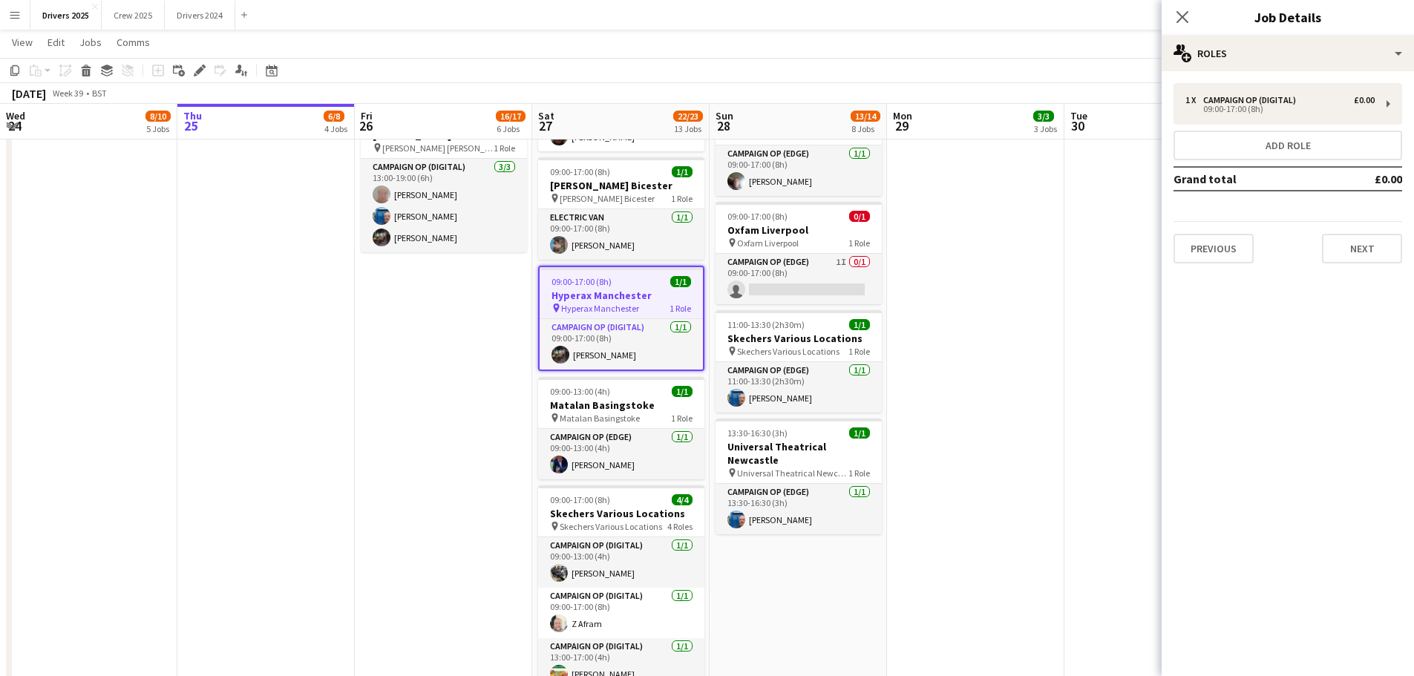
type input "**********"
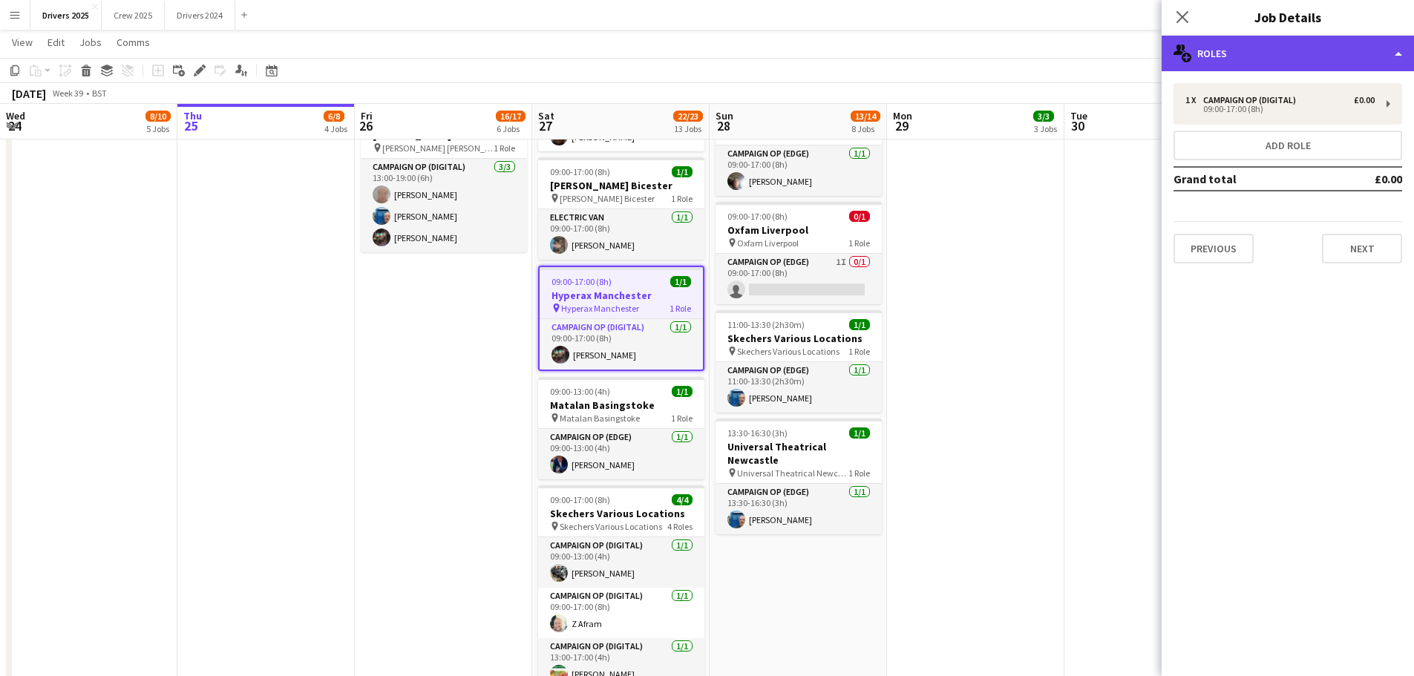
click at [1220, 45] on div "multiple-users-add Roles" at bounding box center [1287, 54] width 252 height 36
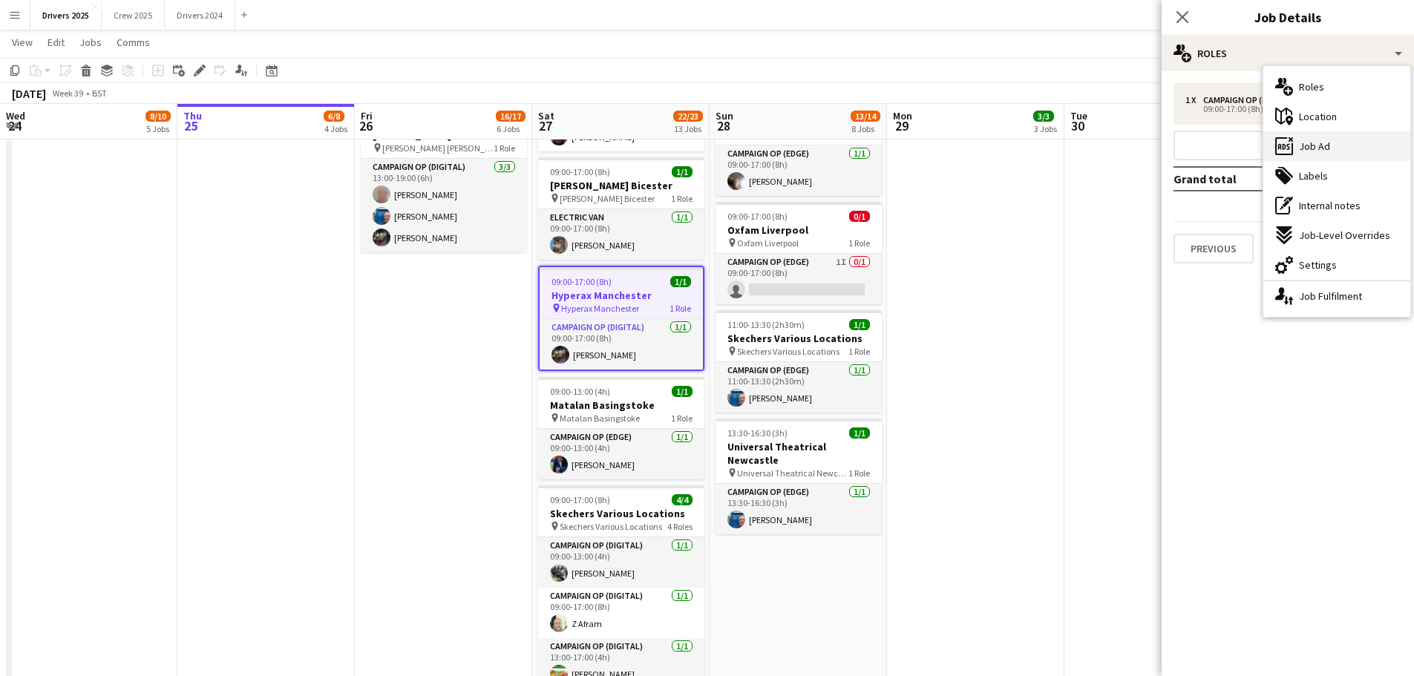
click at [1370, 143] on div "ads-window Job Ad" at bounding box center [1336, 146] width 147 height 30
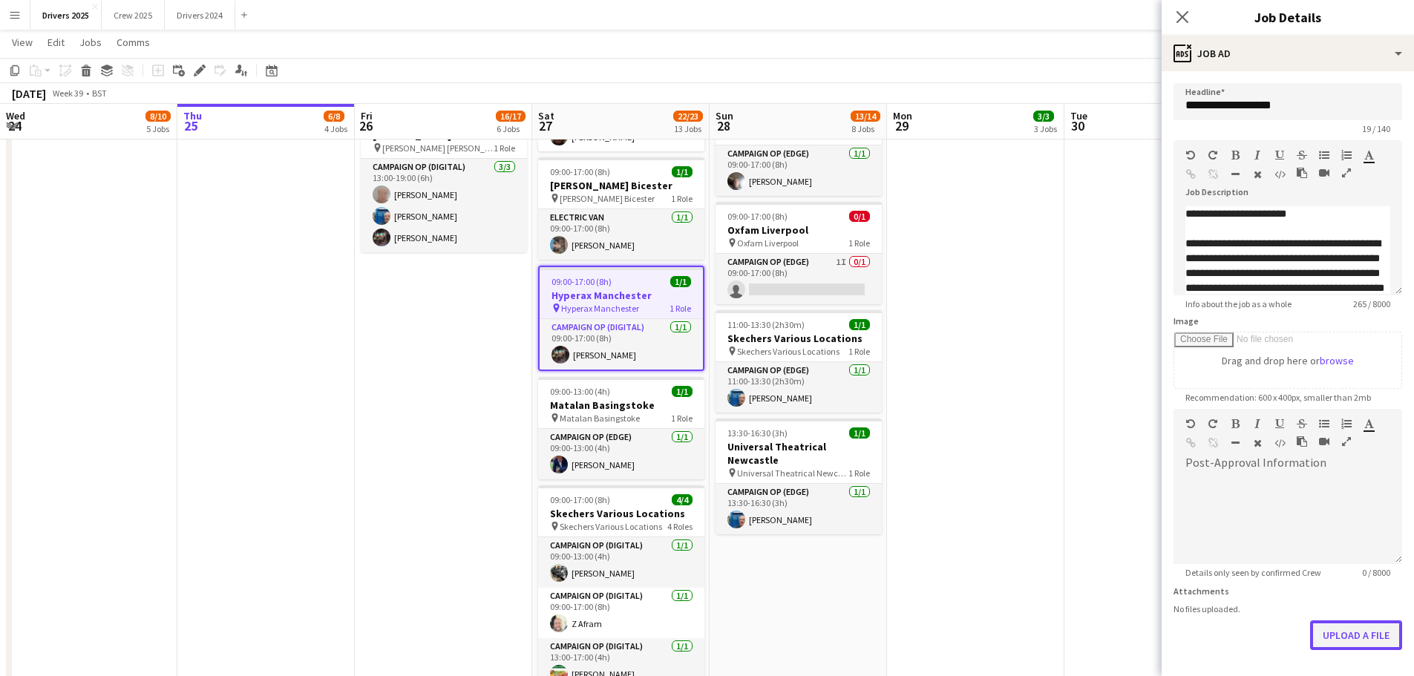
click at [1346, 637] on button "Upload a file" at bounding box center [1356, 635] width 92 height 30
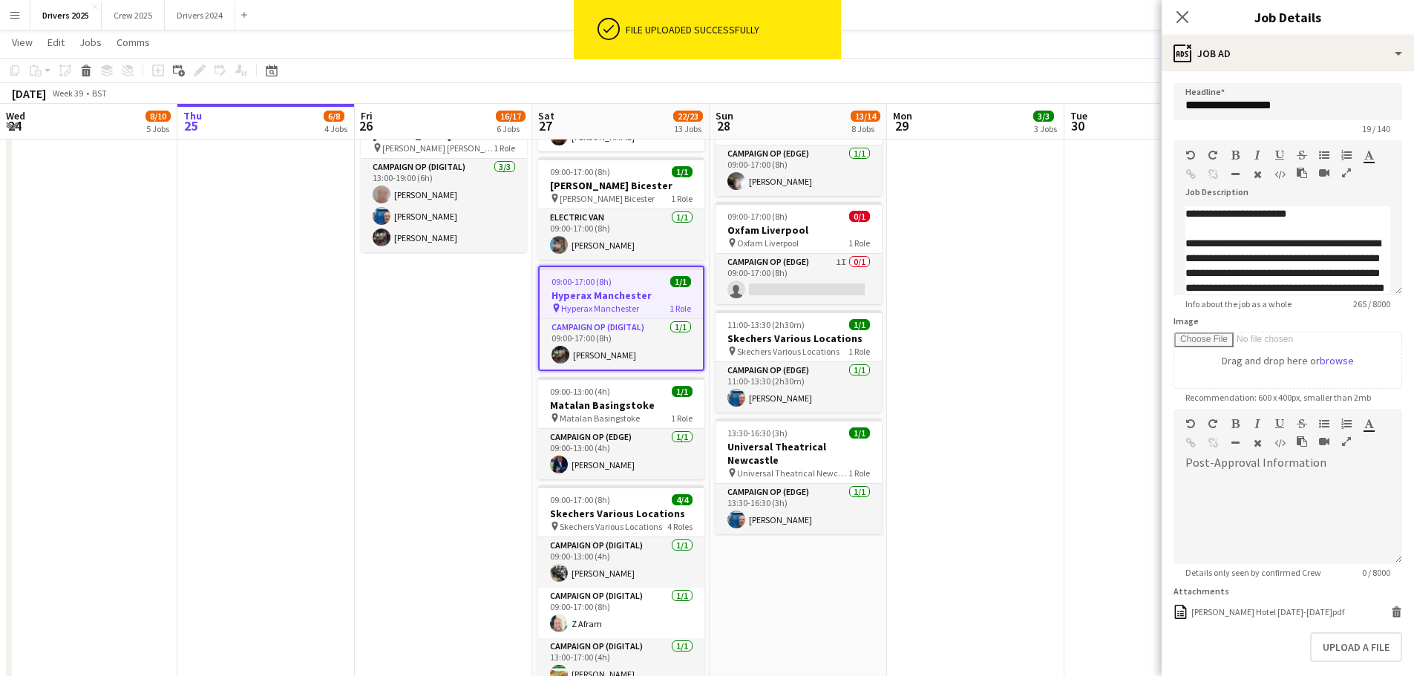
click at [1186, 19] on icon "Close pop-in" at bounding box center [1182, 17] width 12 height 12
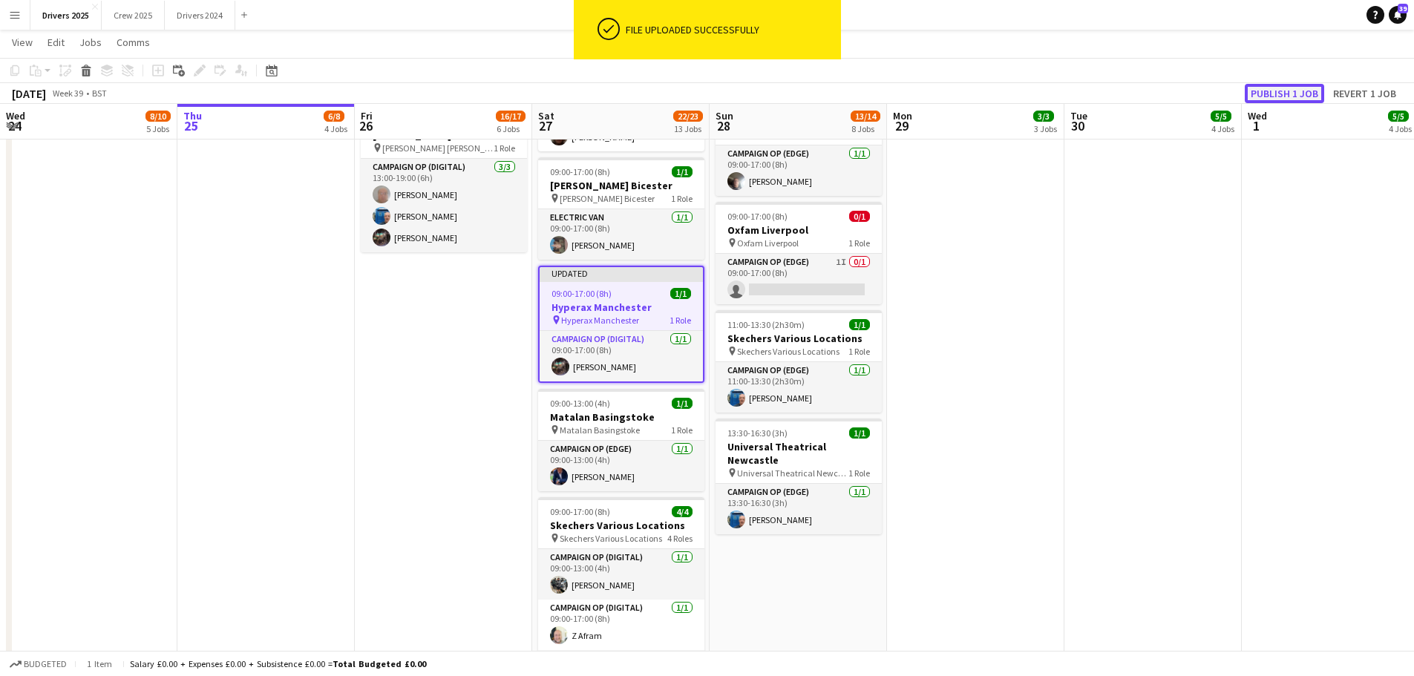
click at [1297, 88] on button "Publish 1 job" at bounding box center [1283, 93] width 79 height 19
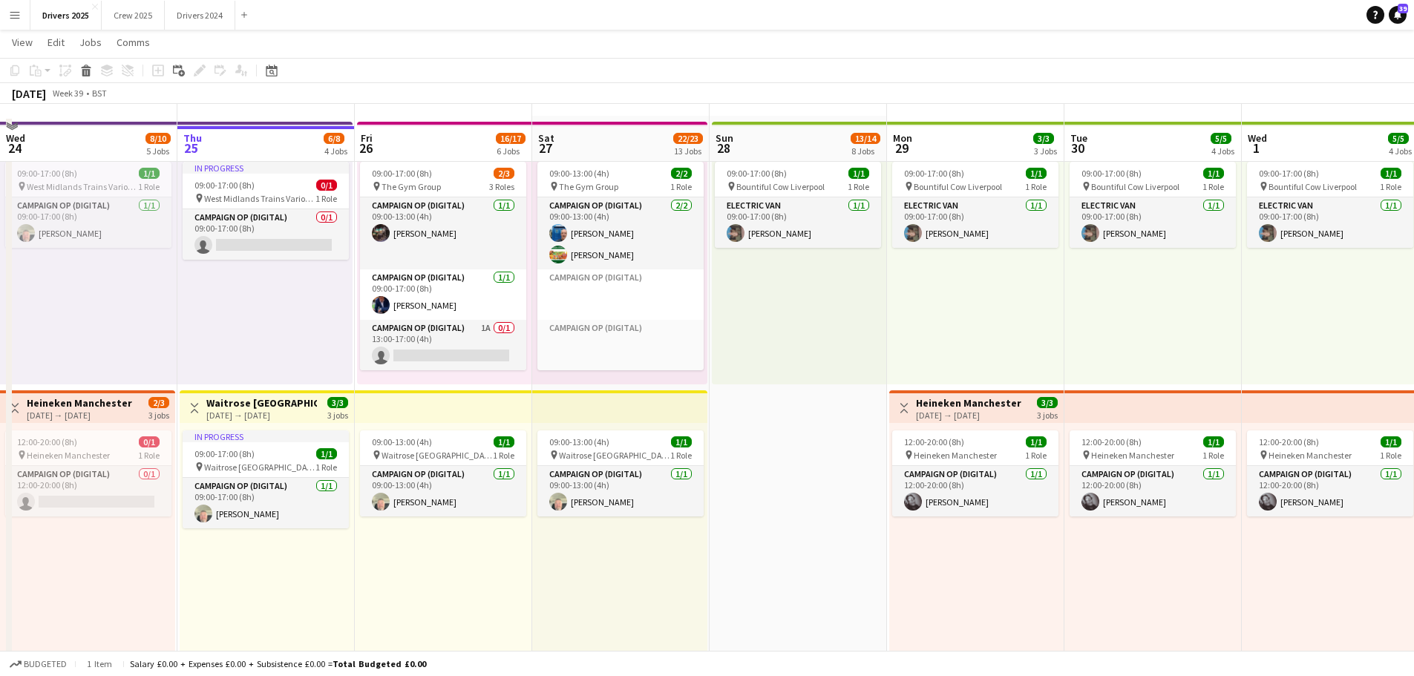
scroll to position [0, 0]
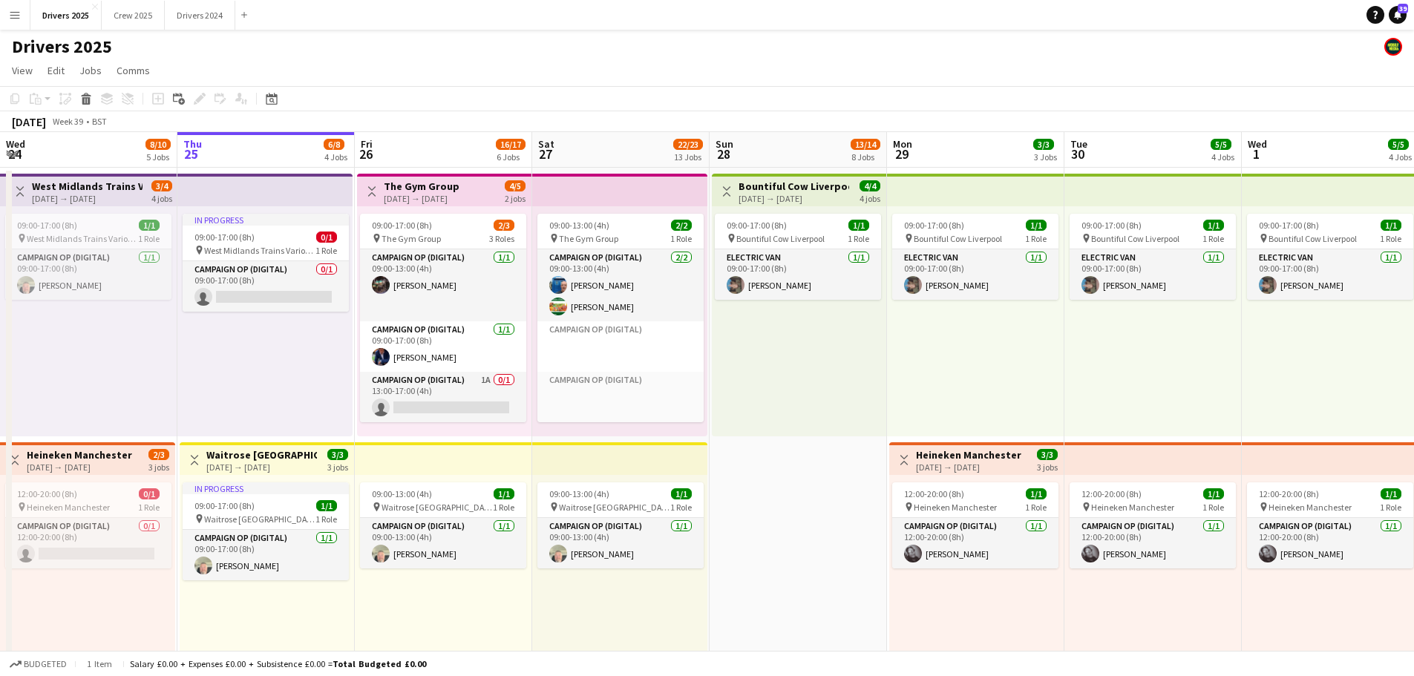
click at [439, 195] on div "[DATE] → [DATE]" at bounding box center [422, 198] width 76 height 11
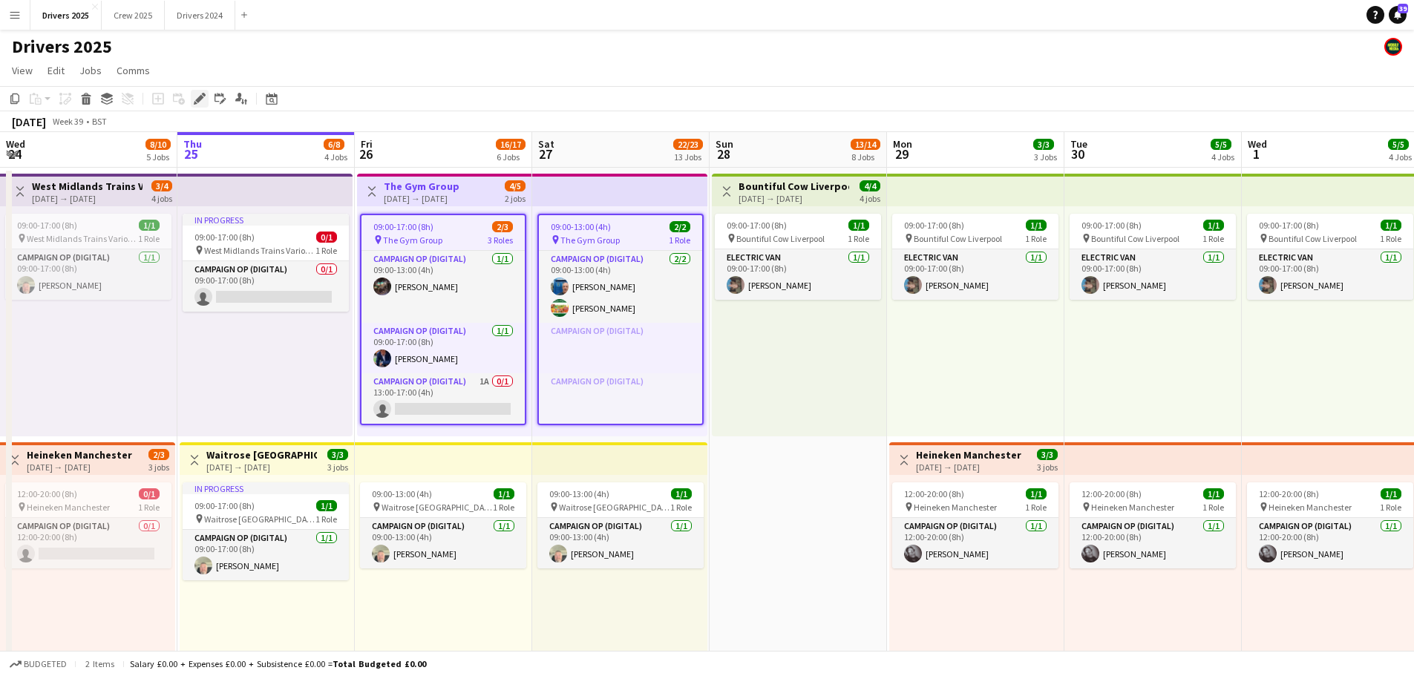
click at [198, 105] on icon "Edit" at bounding box center [200, 99] width 12 height 12
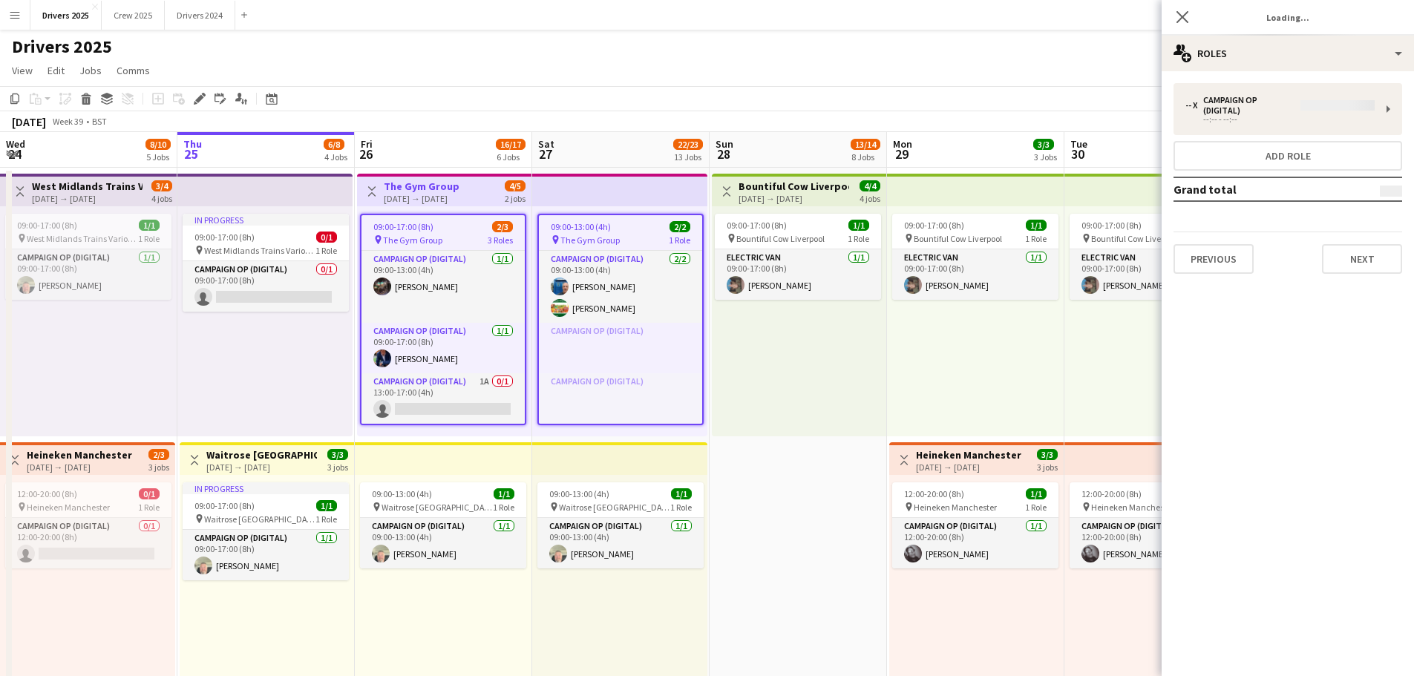
type input "**********"
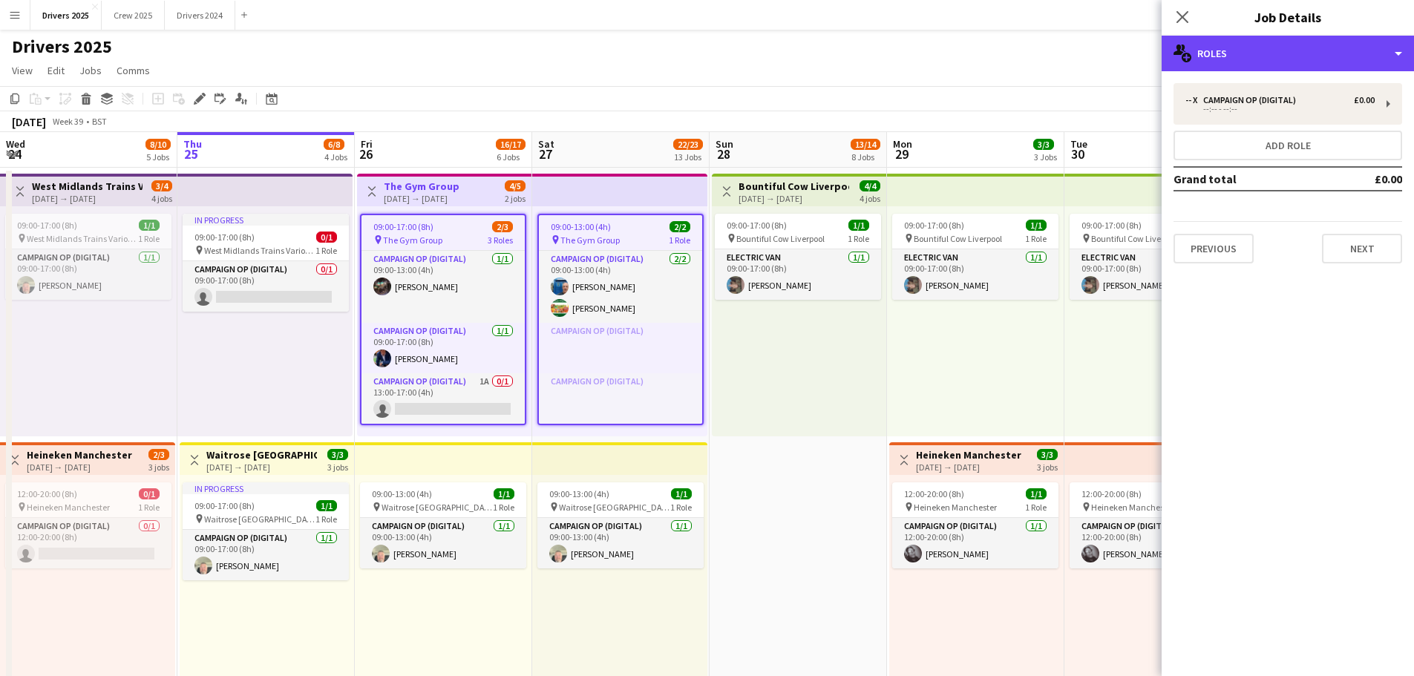
drag, startPoint x: 1205, startPoint y: 56, endPoint x: 1206, endPoint y: 73, distance: 17.1
click at [1206, 57] on div "multiple-users-add Roles" at bounding box center [1287, 54] width 252 height 36
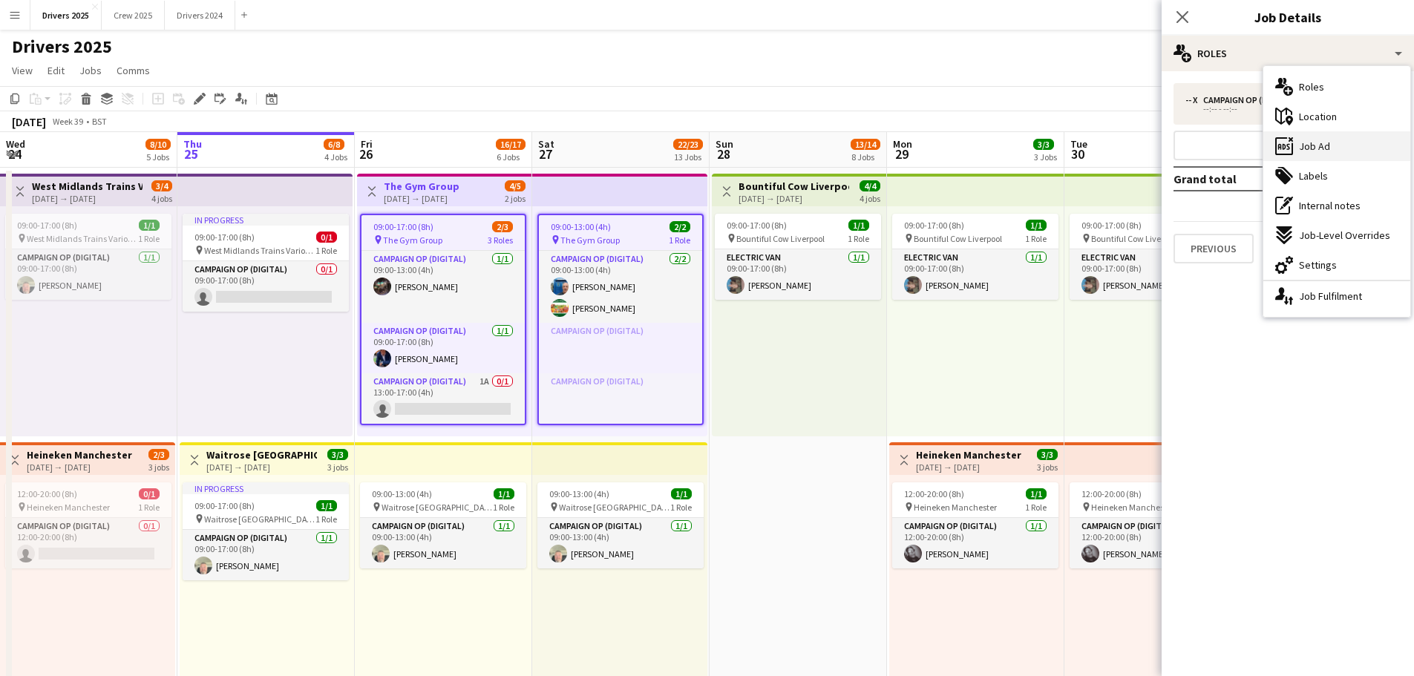
click at [1307, 146] on span "Job Ad" at bounding box center [1314, 145] width 31 height 13
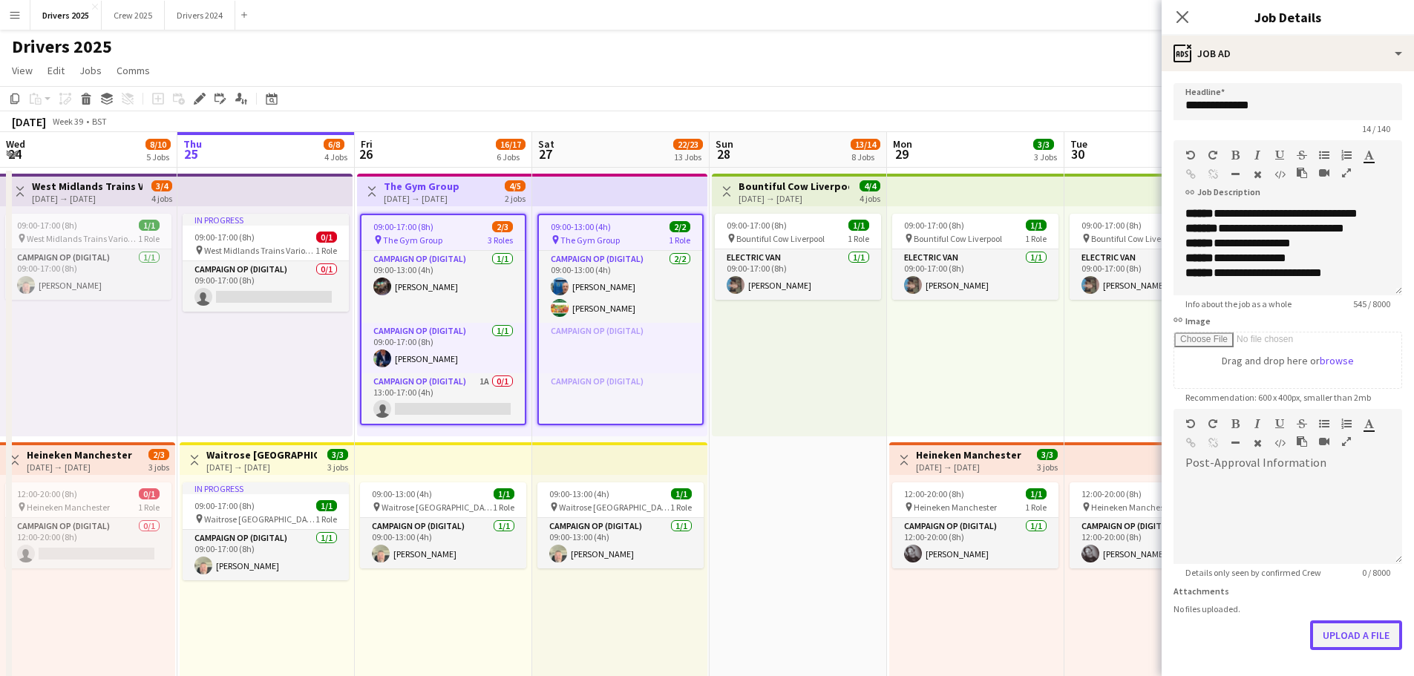
click at [1363, 636] on button "Upload a file" at bounding box center [1356, 635] width 92 height 30
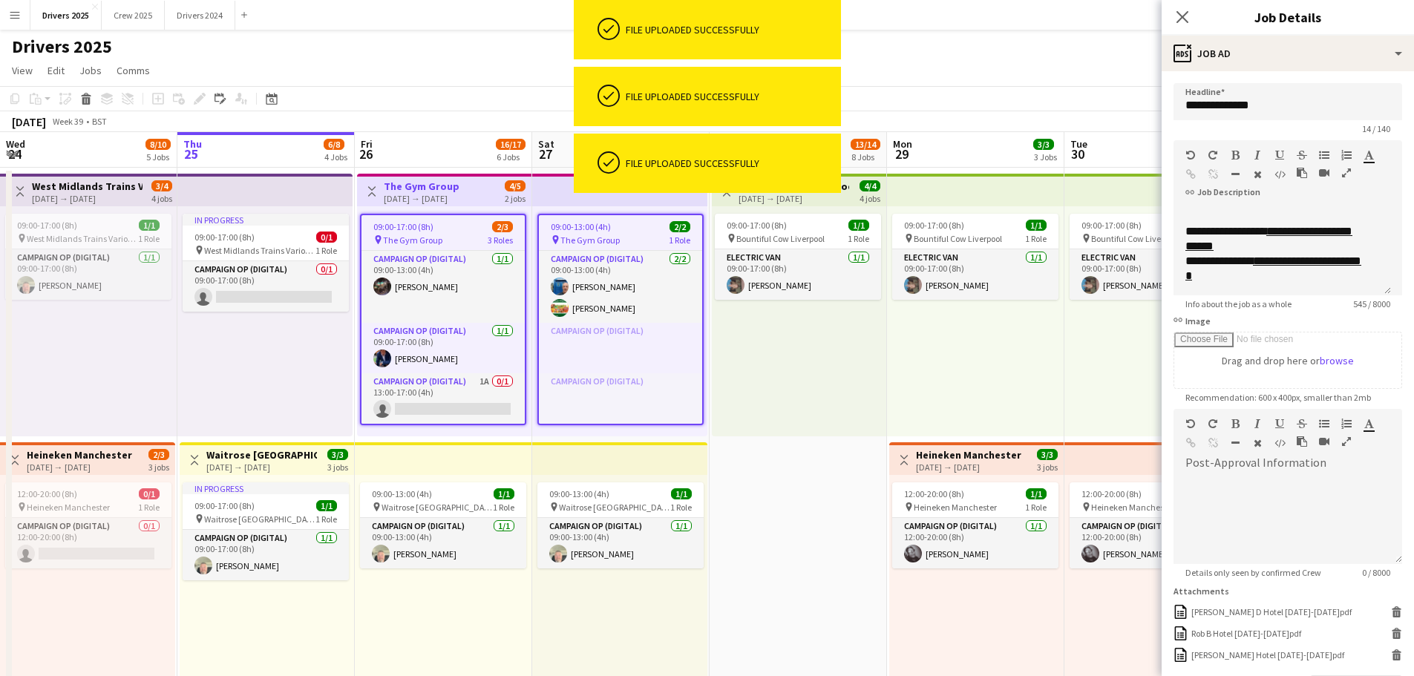
scroll to position [309, 0]
click at [1181, 13] on icon "Close pop-in" at bounding box center [1182, 17] width 14 height 14
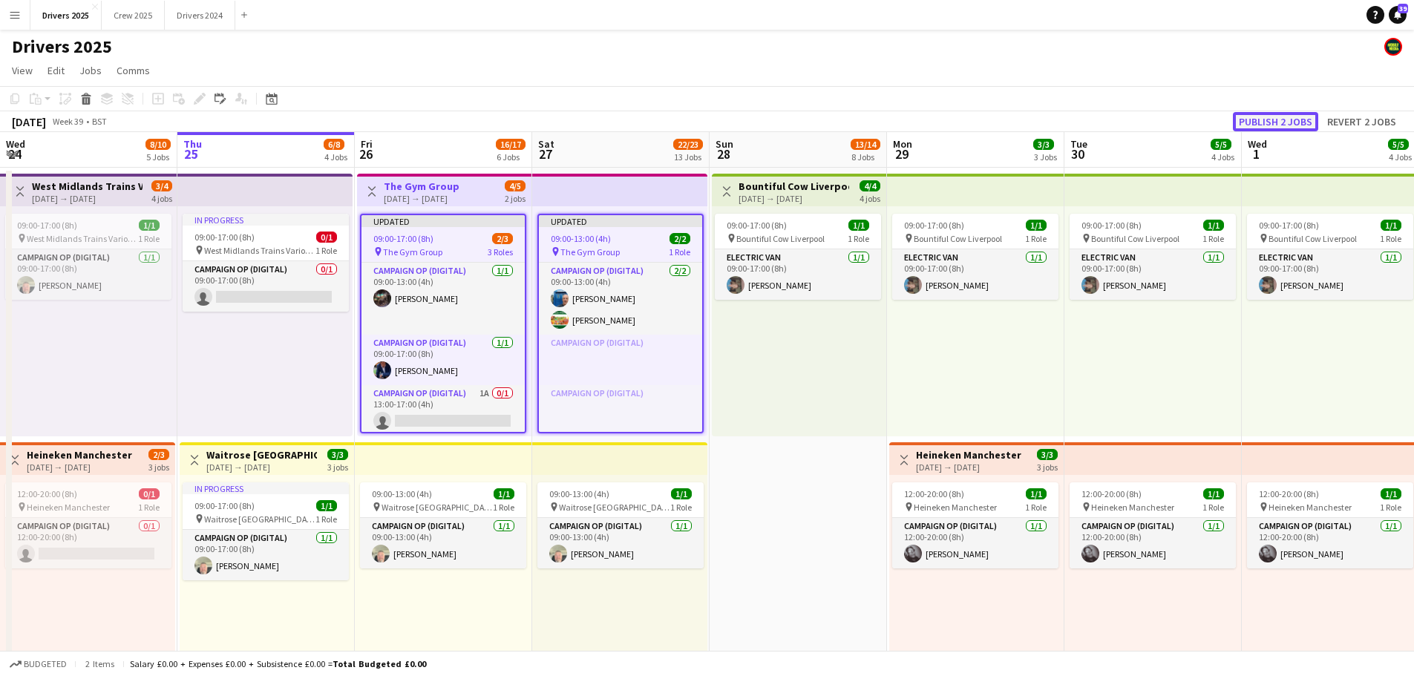
click at [1293, 120] on button "Publish 2 jobs" at bounding box center [1274, 121] width 85 height 19
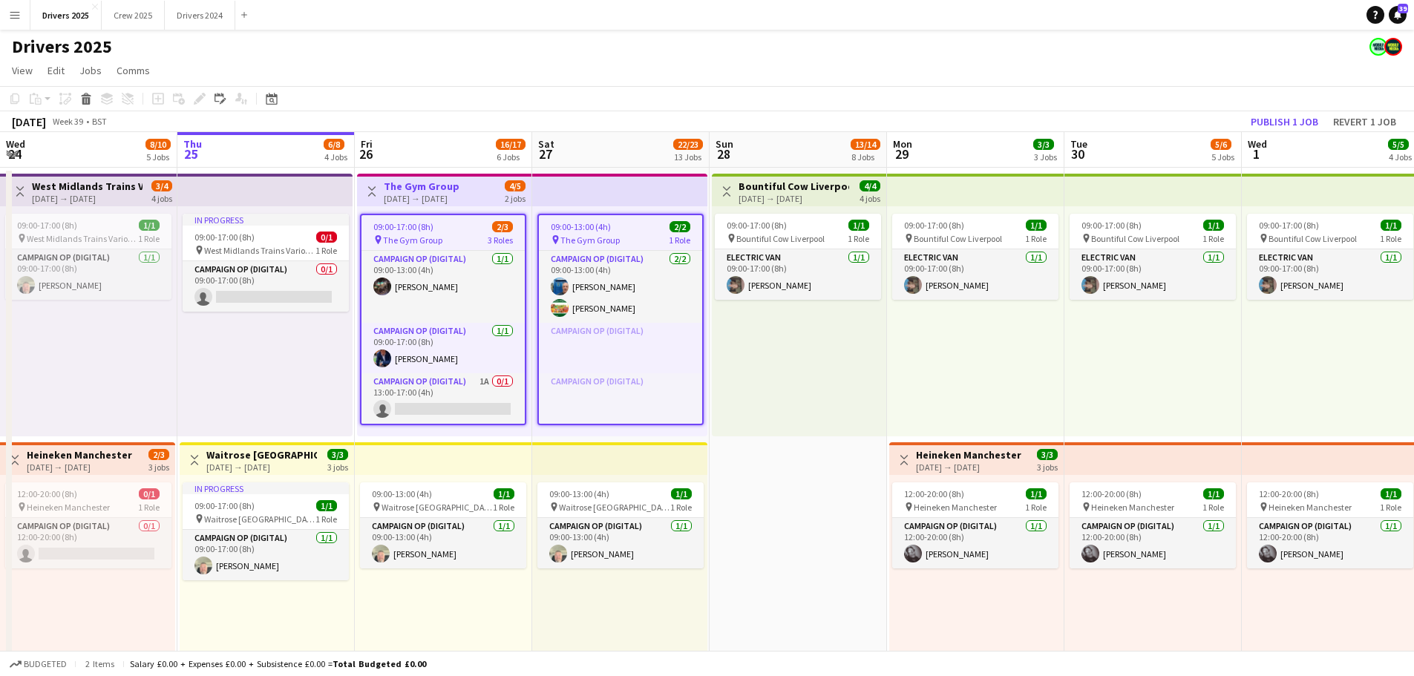
click at [401, 183] on h3 "The Gym Group" at bounding box center [422, 186] width 76 height 13
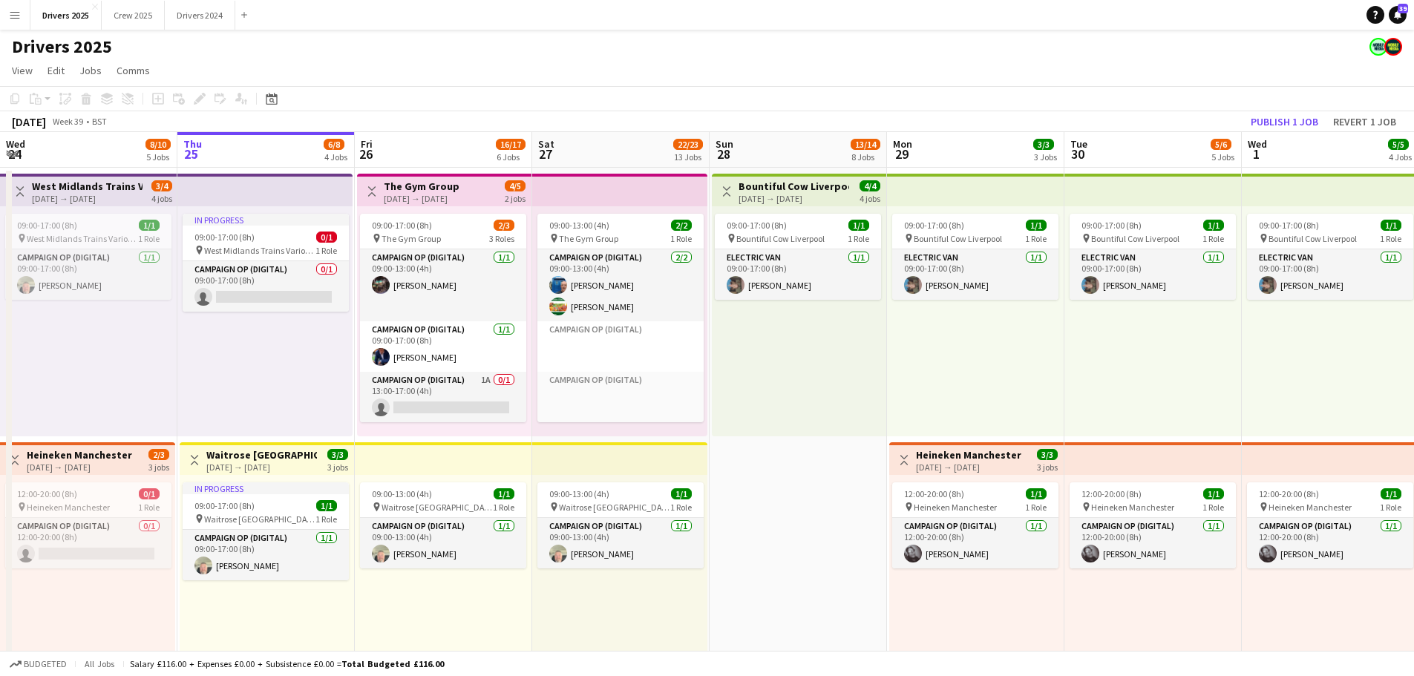
click at [441, 197] on div "[DATE] → [DATE]" at bounding box center [422, 198] width 76 height 11
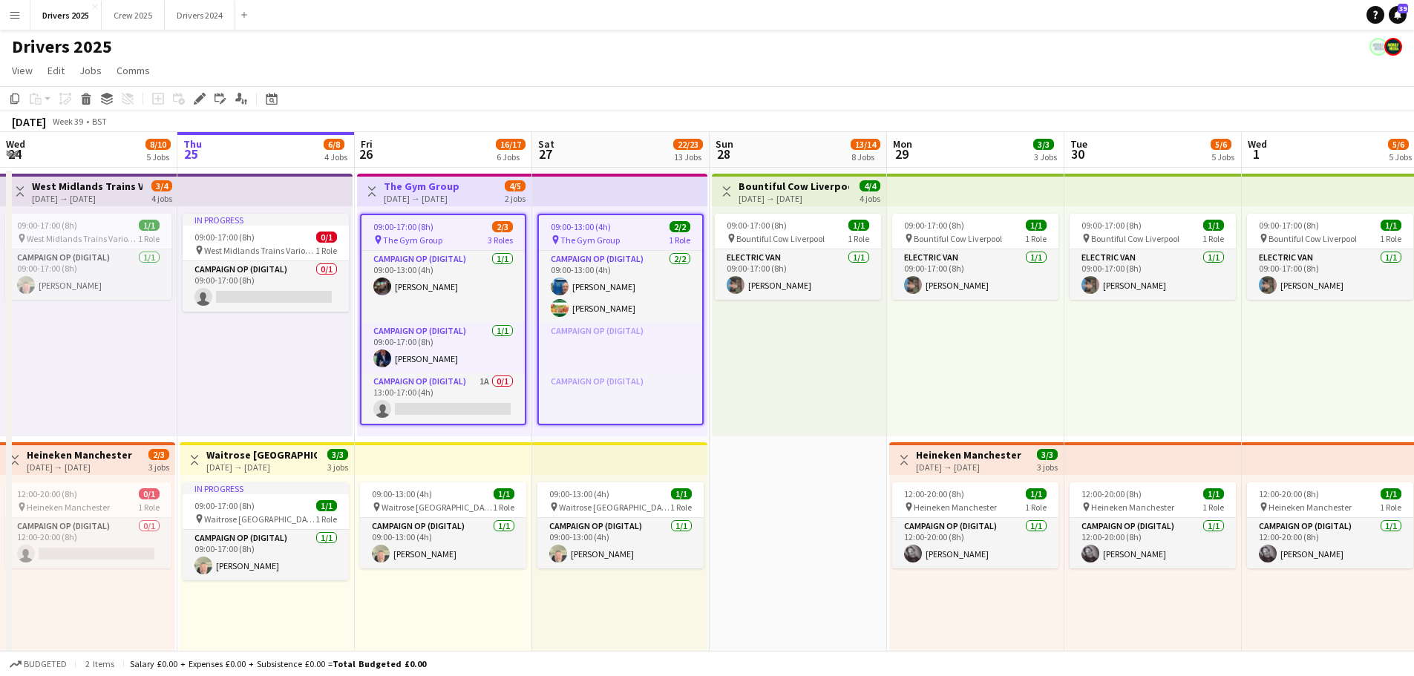
drag, startPoint x: 444, startPoint y: 167, endPoint x: 443, endPoint y: 178, distance: 11.2
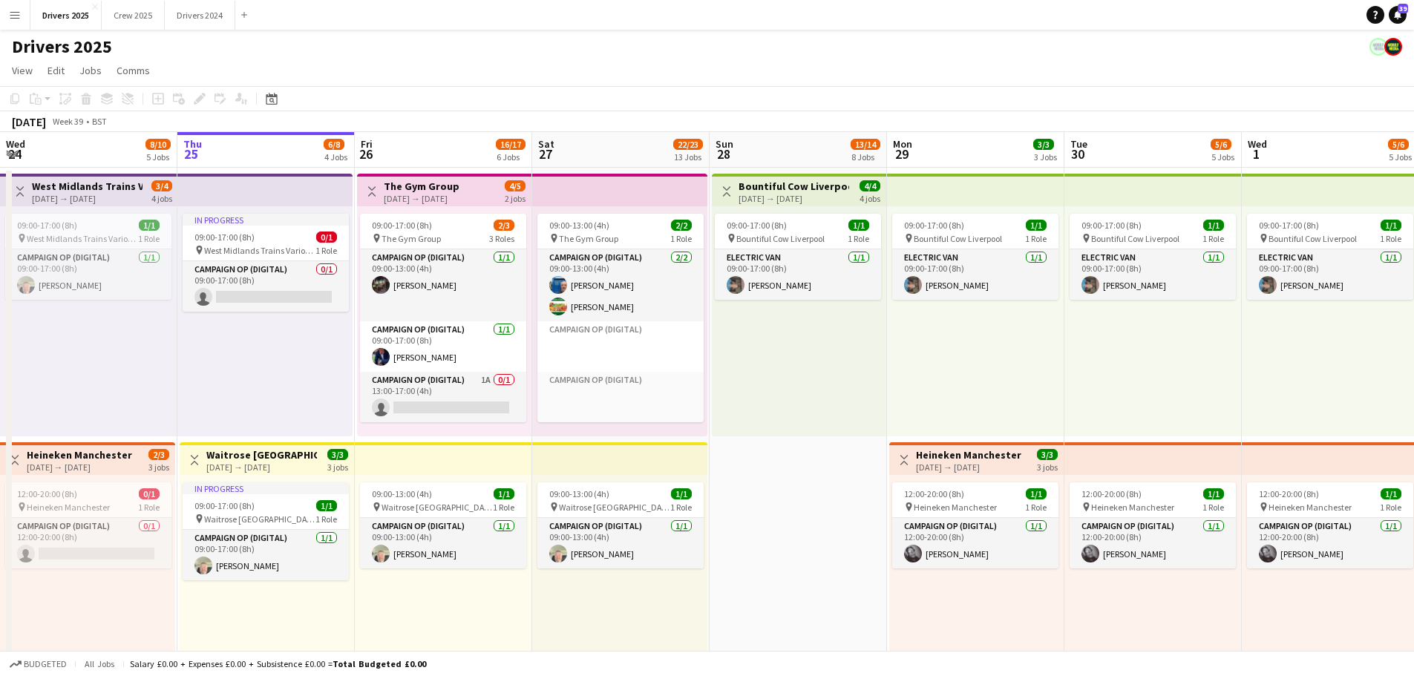
click at [441, 188] on h3 "The Gym Group" at bounding box center [422, 186] width 76 height 13
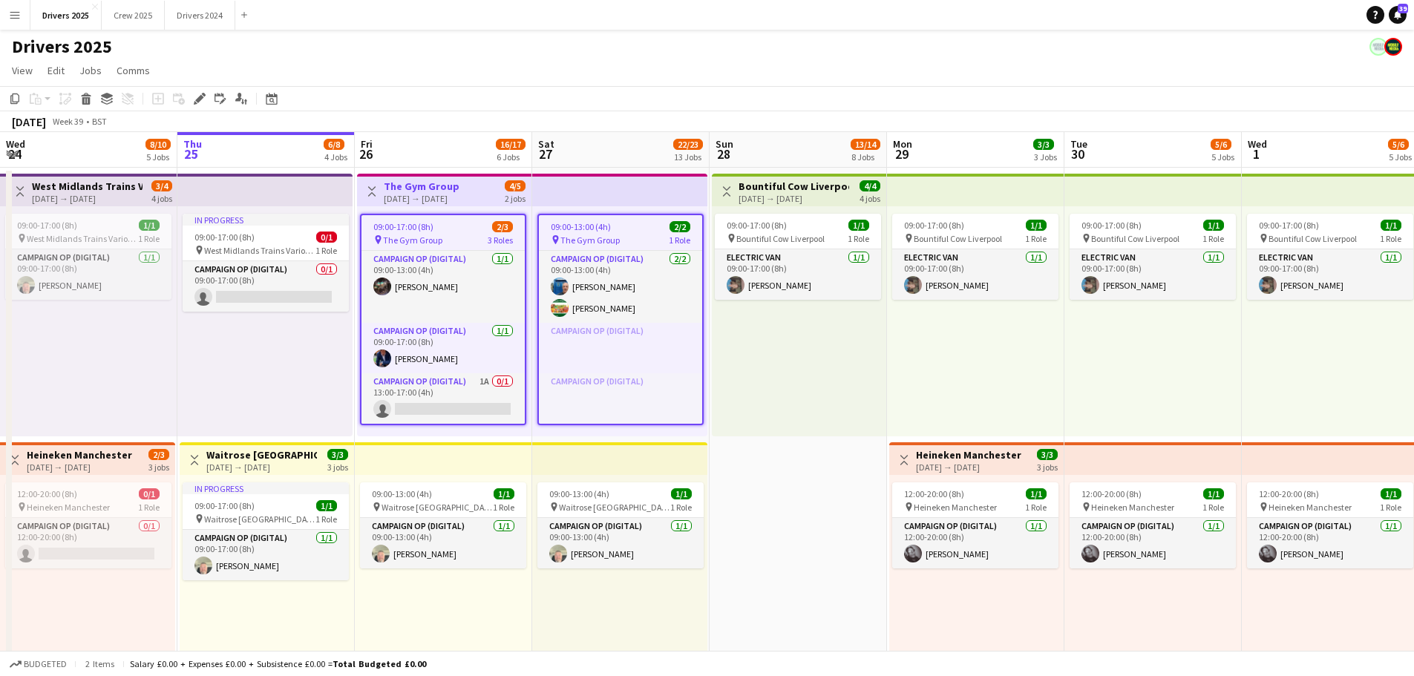
click at [195, 101] on icon "Edit" at bounding box center [200, 99] width 12 height 12
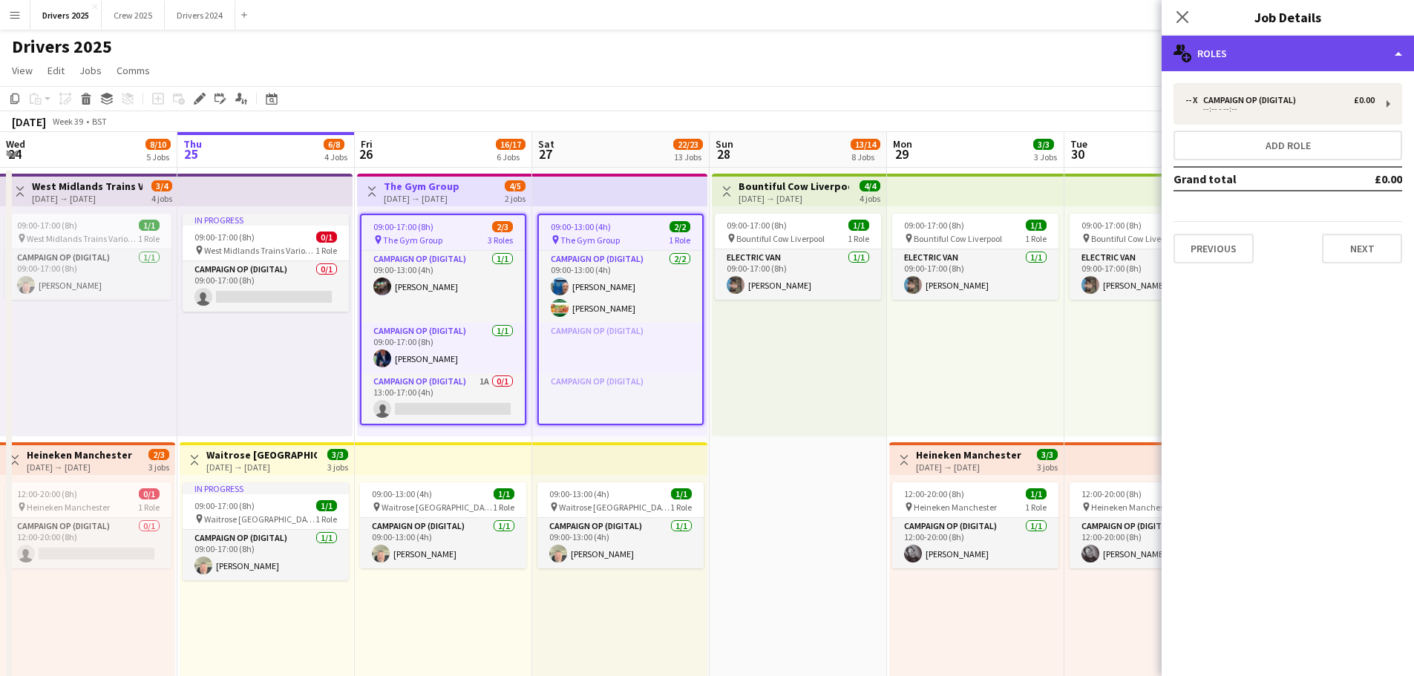
click at [1287, 59] on div "multiple-users-add Roles" at bounding box center [1287, 54] width 252 height 36
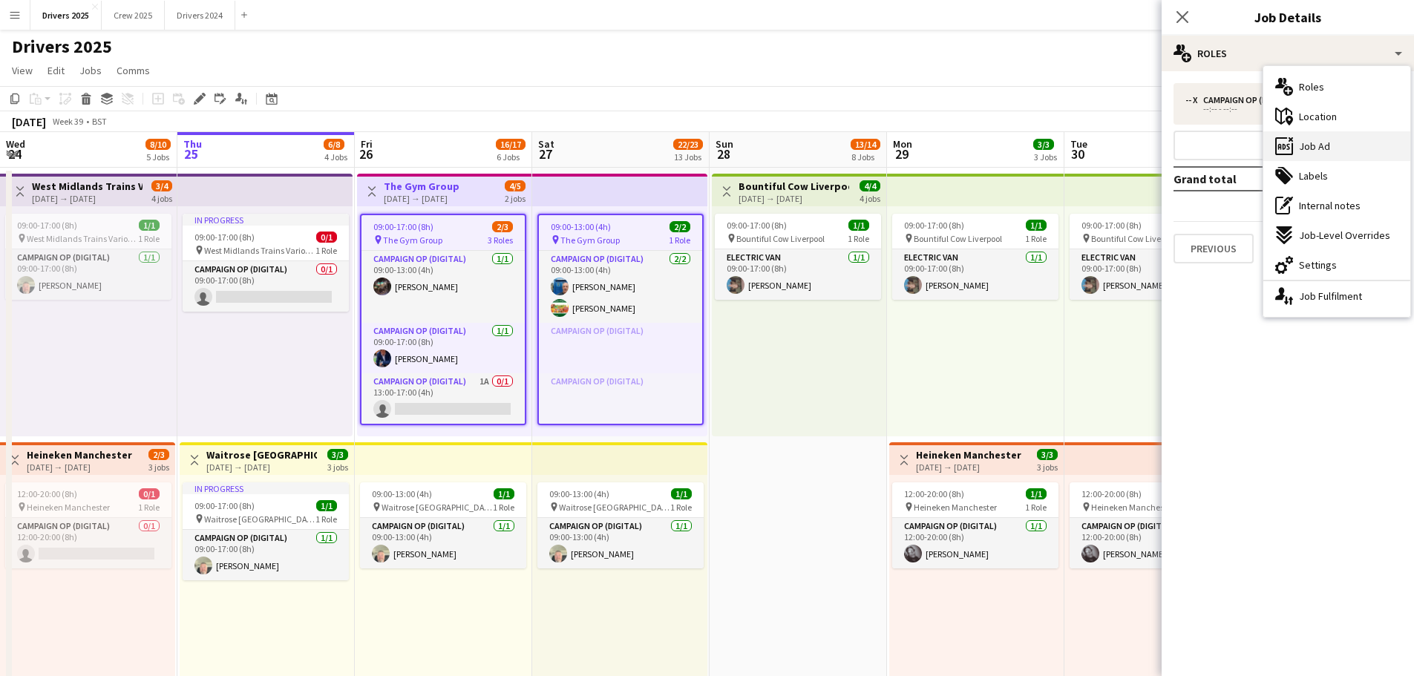
click at [1310, 143] on span "Job Ad" at bounding box center [1314, 145] width 31 height 13
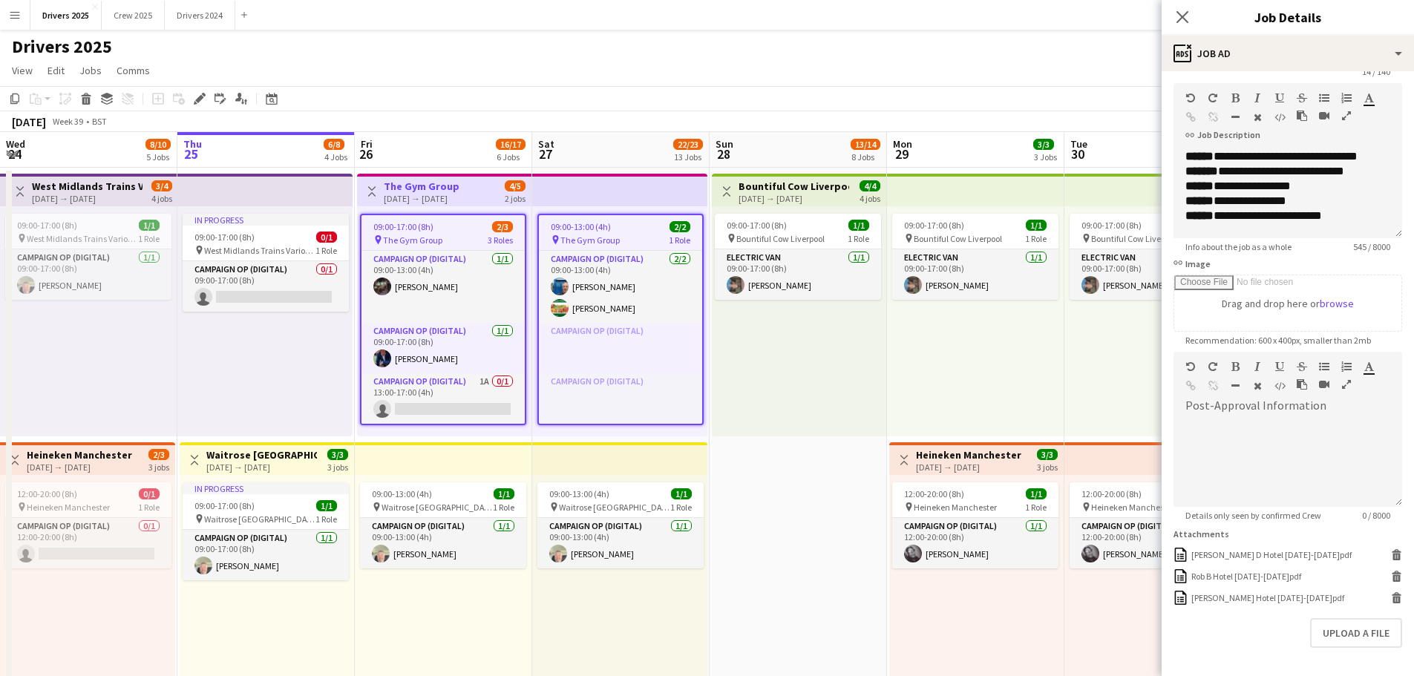
scroll to position [113, 0]
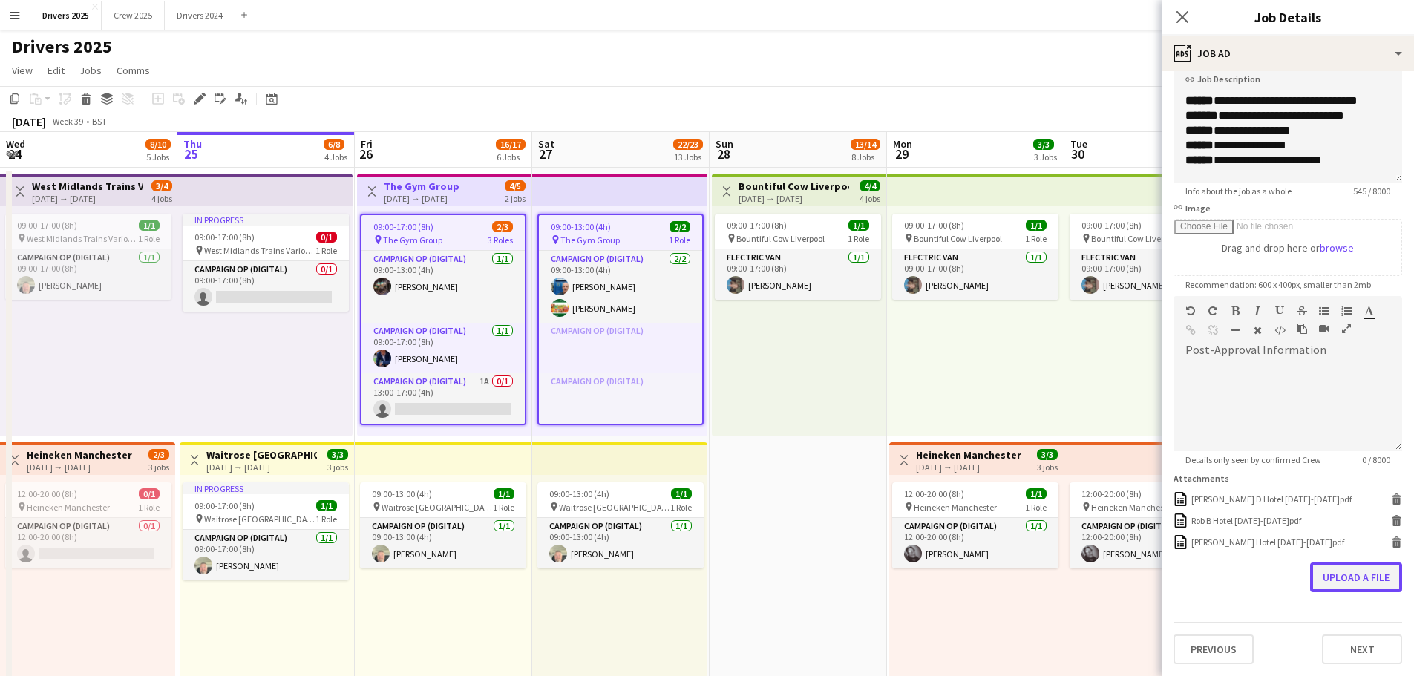
click at [1369, 579] on button "Upload a file" at bounding box center [1356, 577] width 92 height 30
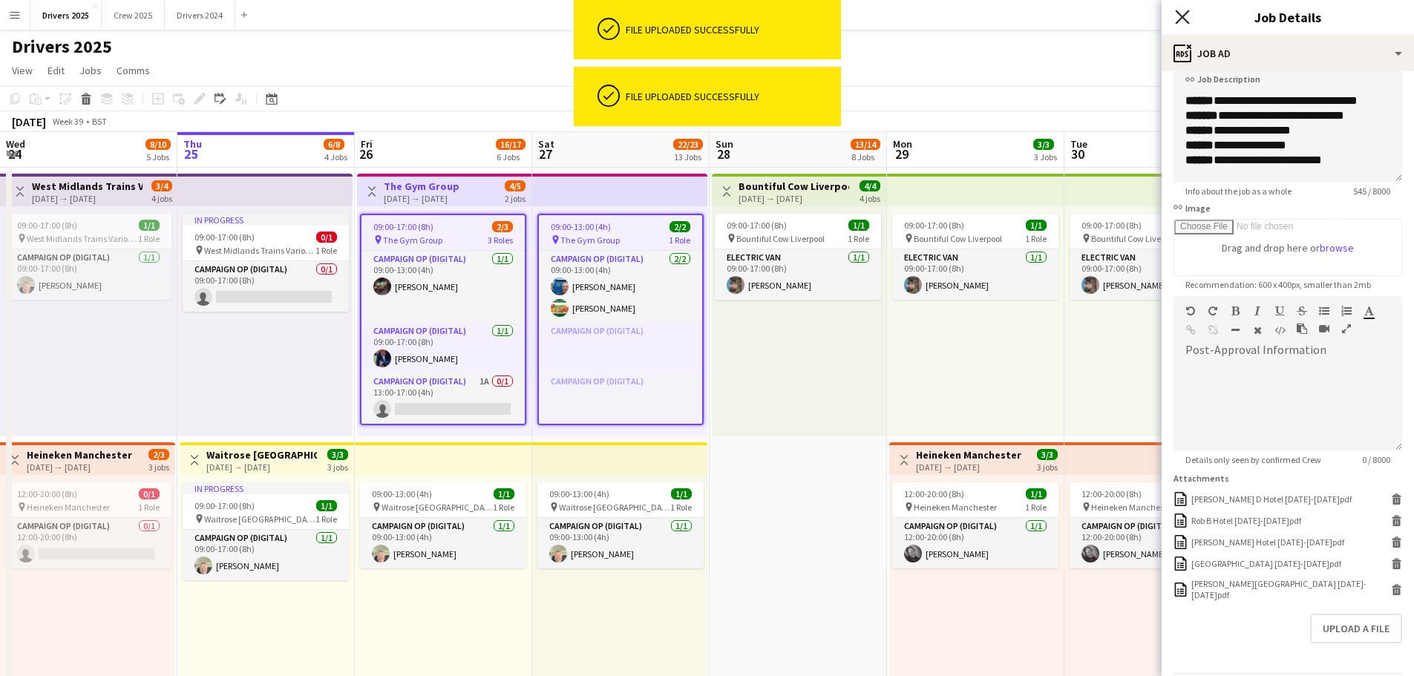
click at [1181, 18] on icon at bounding box center [1182, 17] width 14 height 14
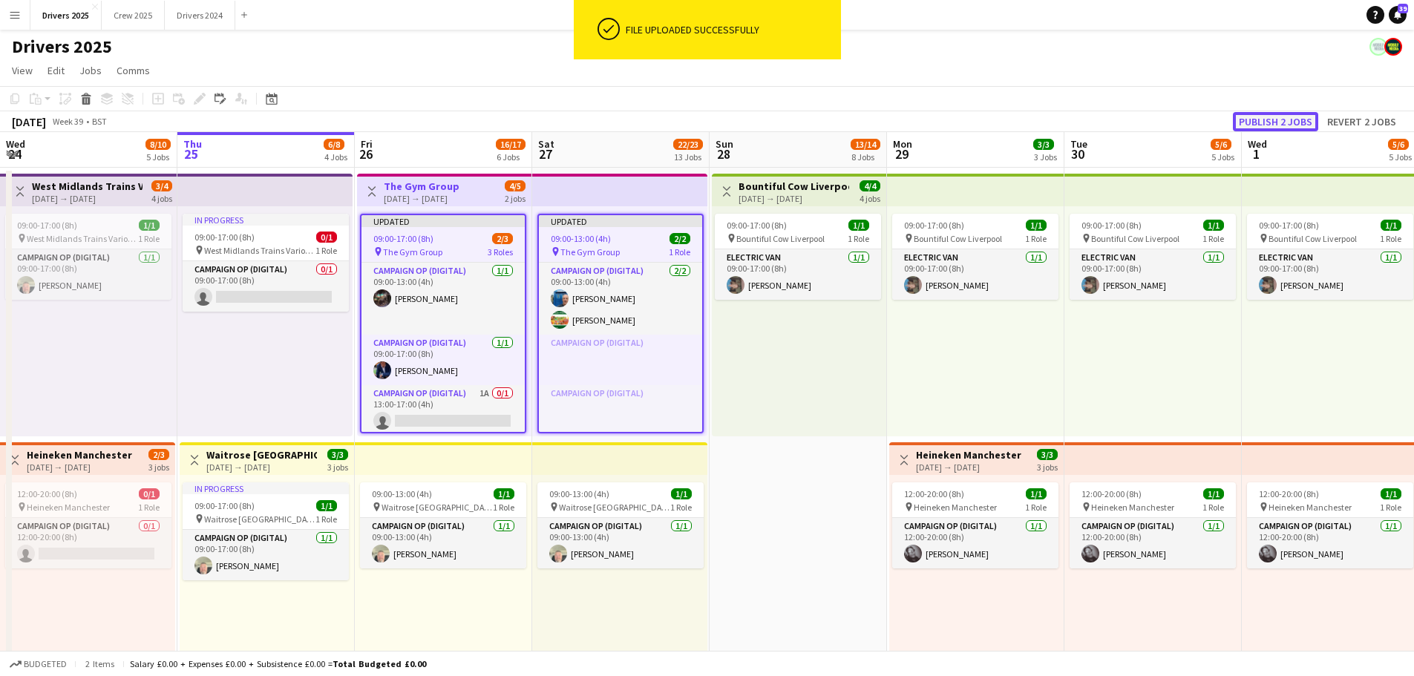
click at [1290, 119] on button "Publish 2 jobs" at bounding box center [1274, 121] width 85 height 19
